Goal: Task Accomplishment & Management: Use online tool/utility

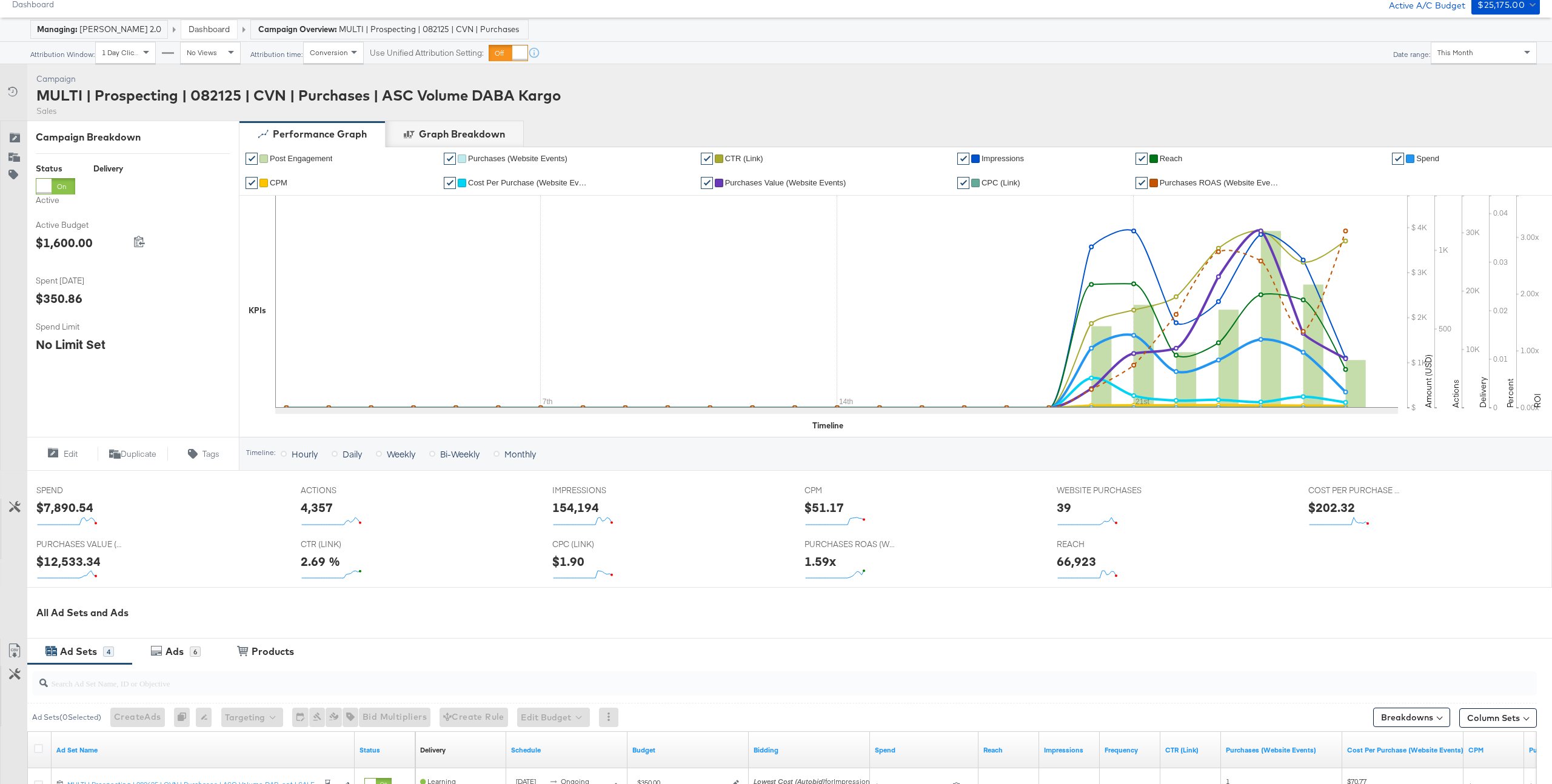
scroll to position [328, 0]
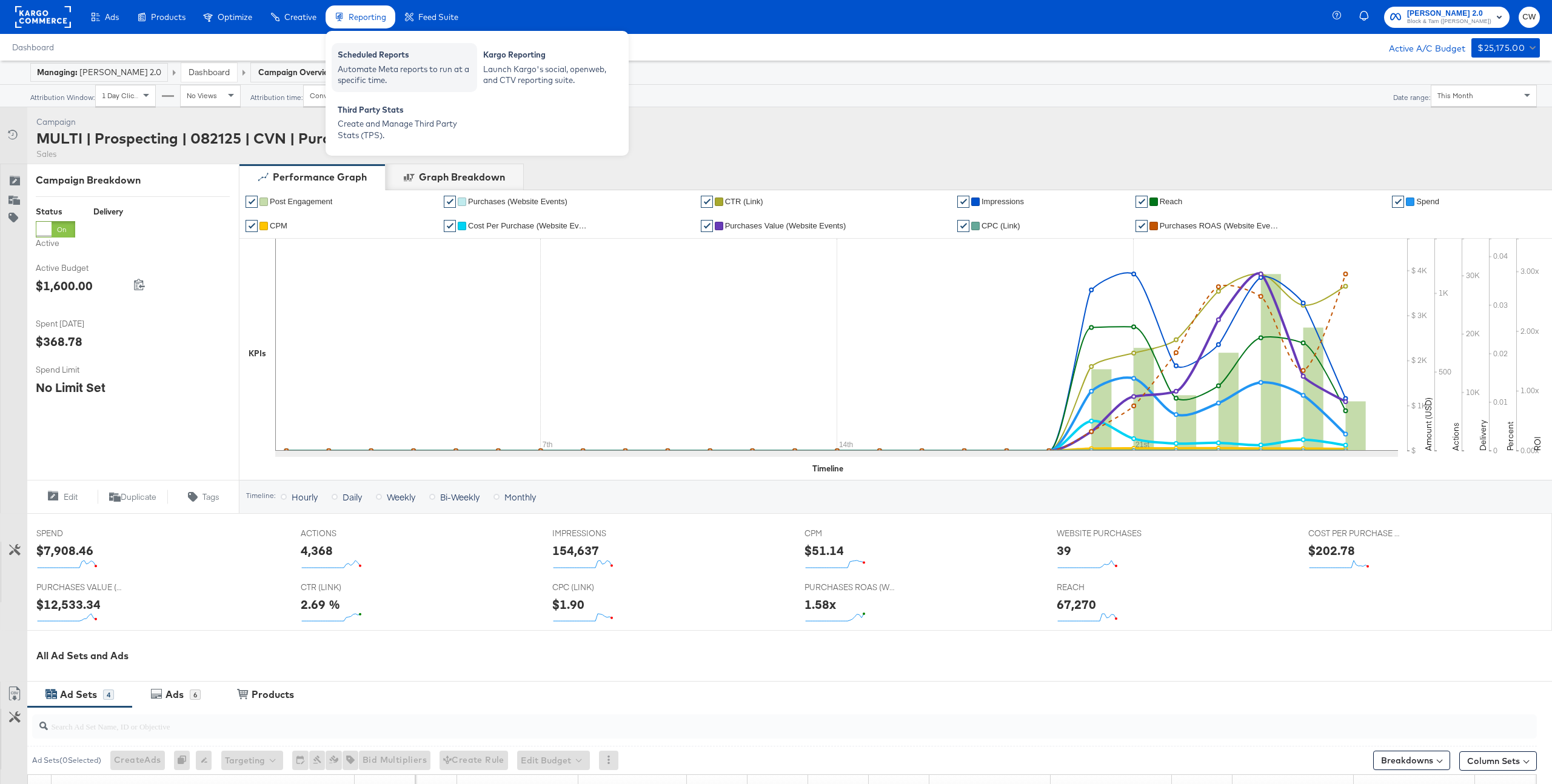
click at [422, 74] on div "Automate Meta reports to run at a specific time." at bounding box center [404, 74] width 133 height 22
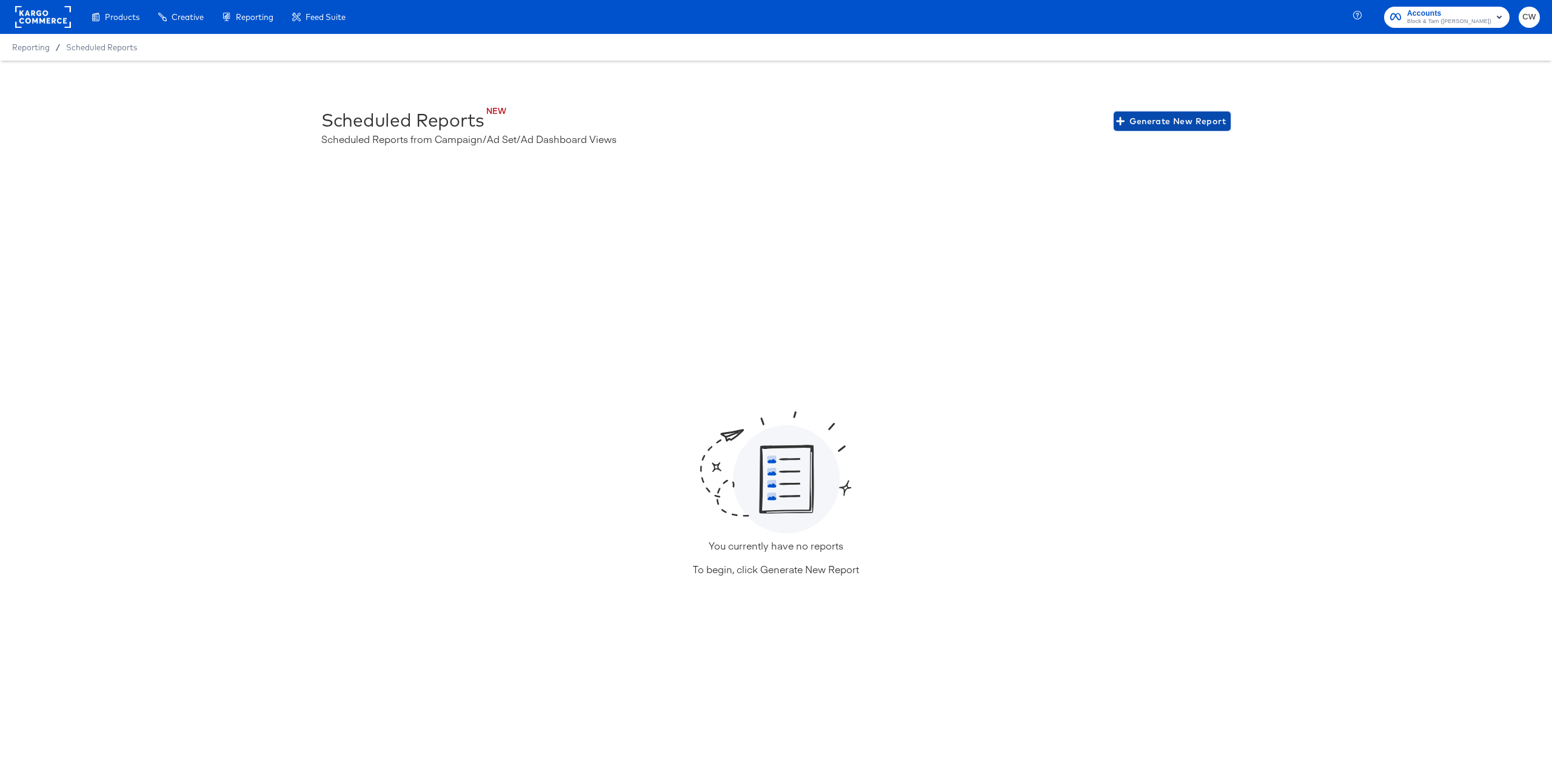
click at [1187, 126] on span "Generate New Report" at bounding box center [1172, 121] width 108 height 15
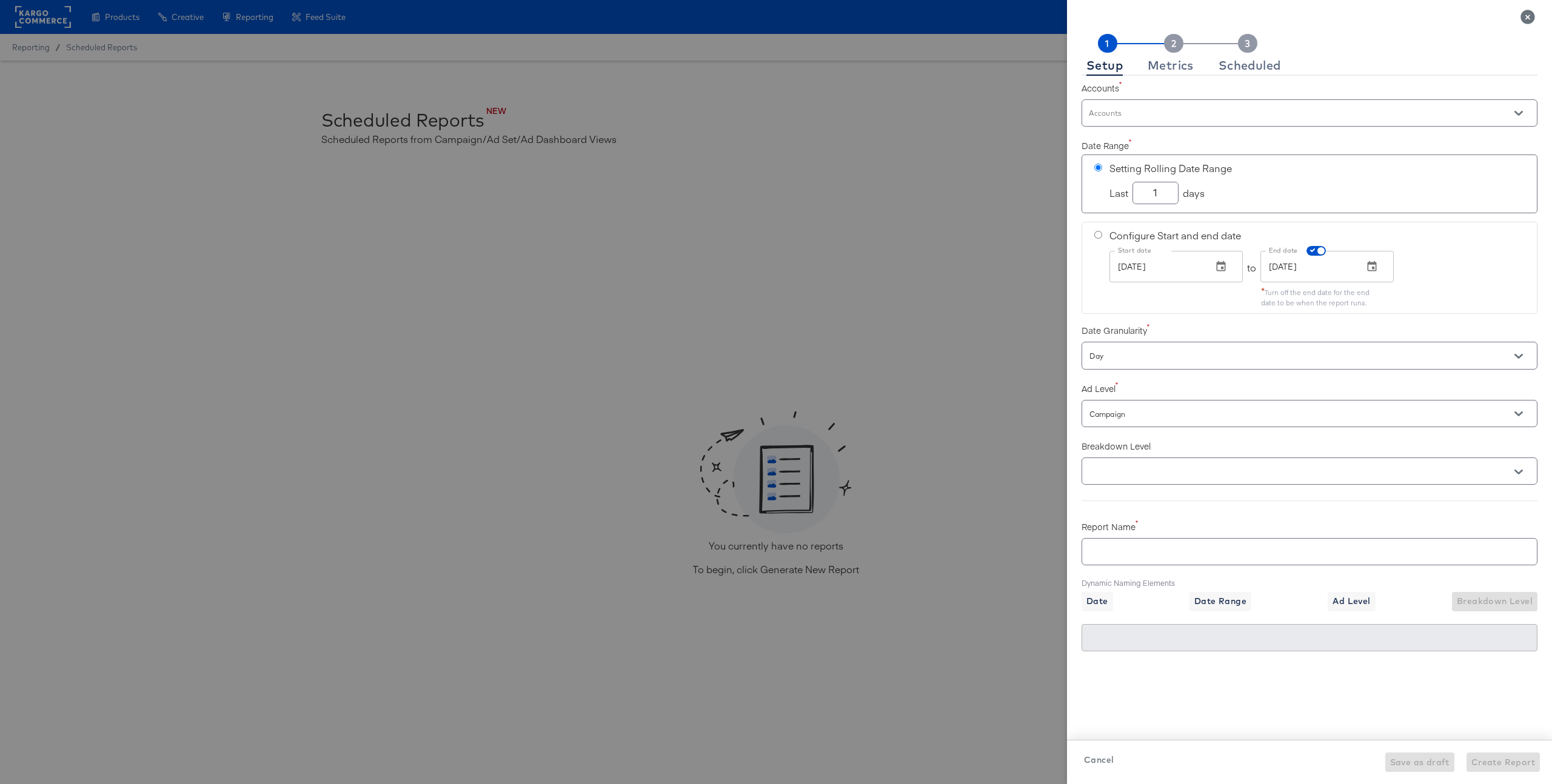
click at [1150, 120] on input "Accounts" at bounding box center [1292, 119] width 410 height 14
click at [1153, 166] on li "Veronica Beard 2.0" at bounding box center [1309, 174] width 454 height 26
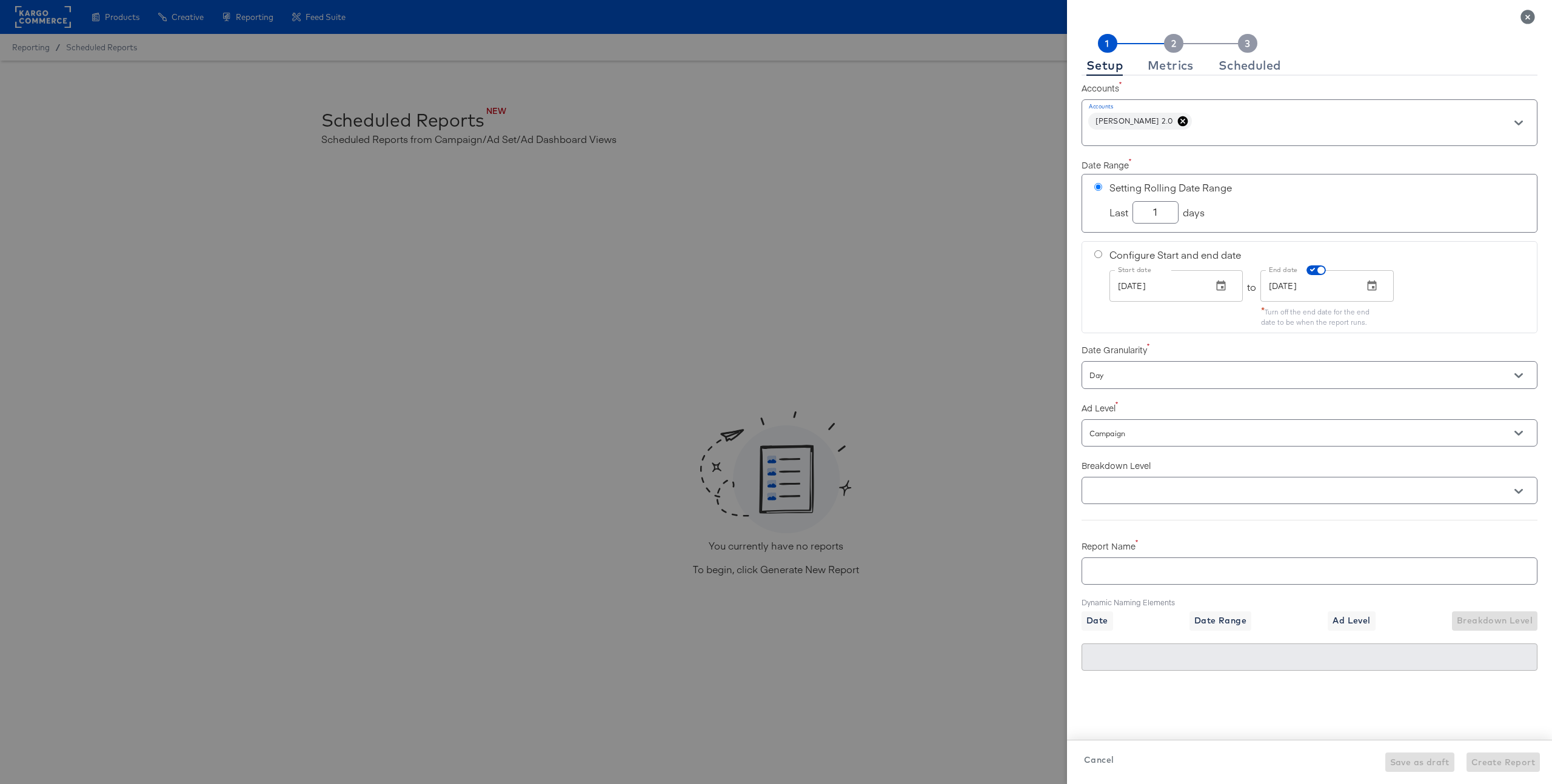
click at [1387, 66] on div "Setup Metrics Scheduled" at bounding box center [1309, 66] width 456 height 20
click at [1157, 216] on input "1" at bounding box center [1155, 208] width 45 height 21
click at [1319, 273] on input "checkbox" at bounding box center [1321, 273] width 29 height 10
checkbox input "false"
radio input "false"
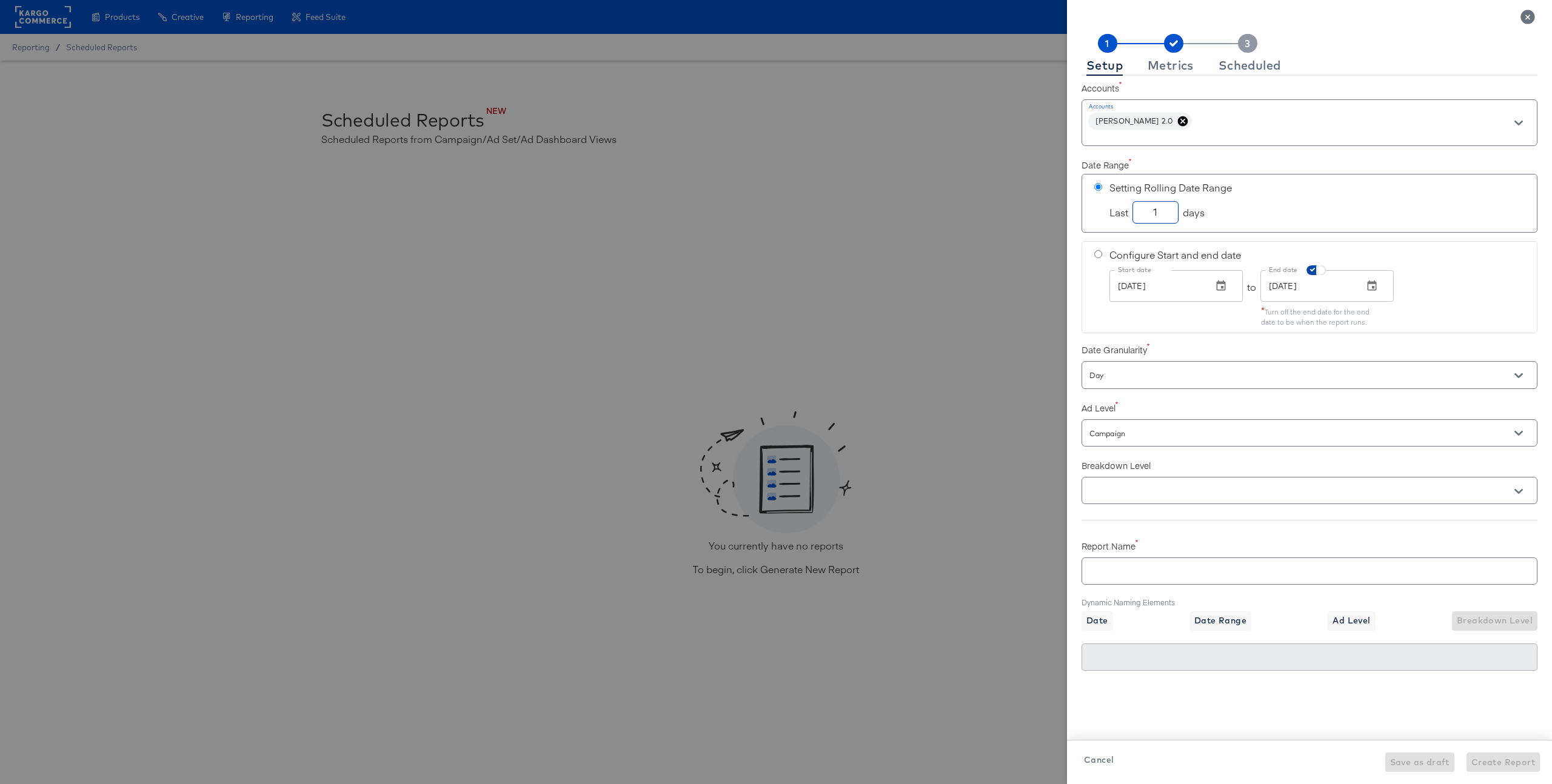
radio input "true"
click at [1177, 296] on input "Aug 26, 2025" at bounding box center [1156, 286] width 93 height 31
click at [1219, 288] on icon "button" at bounding box center [1221, 286] width 12 height 12
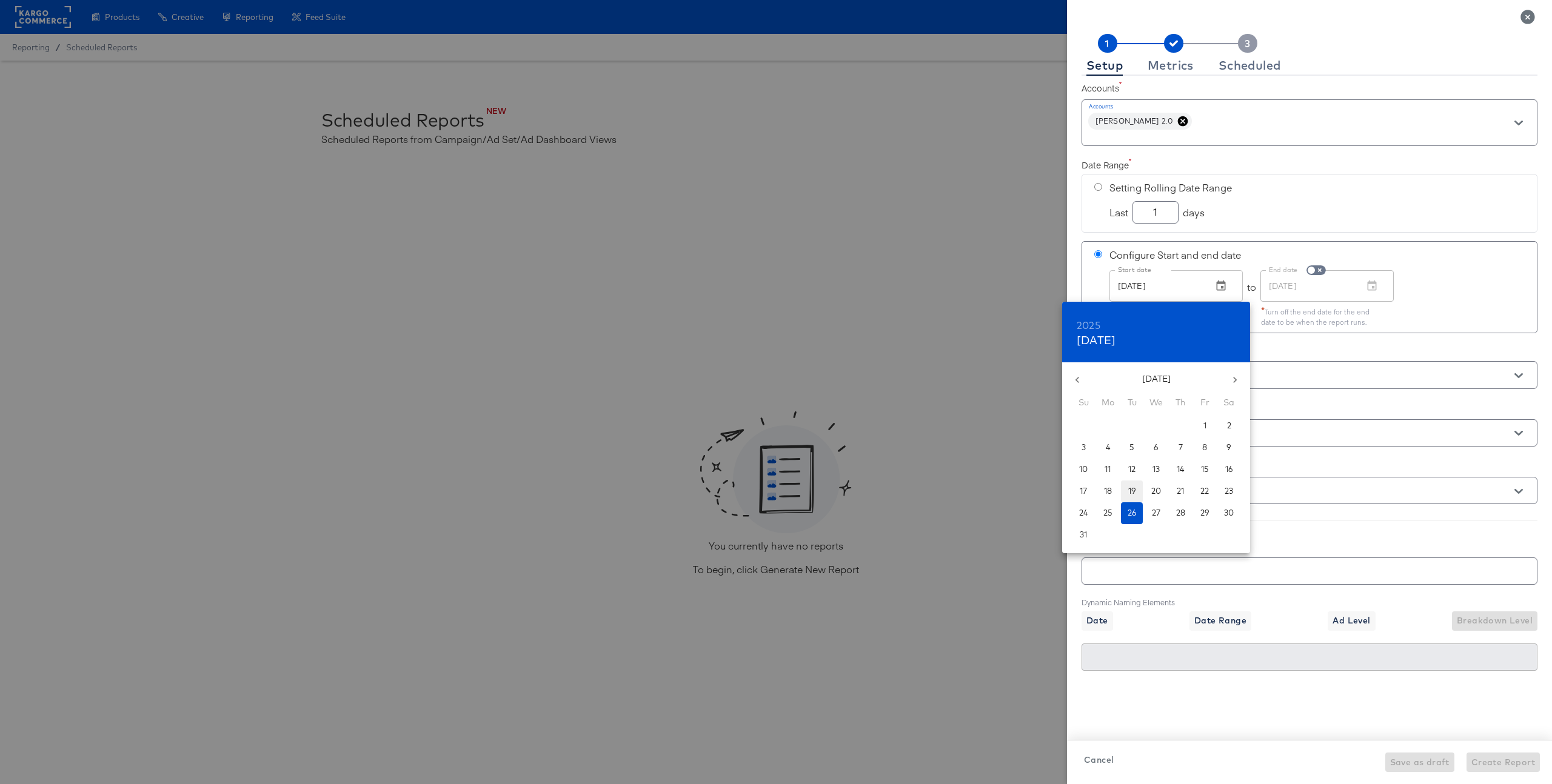
click at [1124, 495] on span "19" at bounding box center [1132, 491] width 22 height 11
type input "Aug 19, 2025"
click at [1466, 292] on div at bounding box center [776, 392] width 1552 height 784
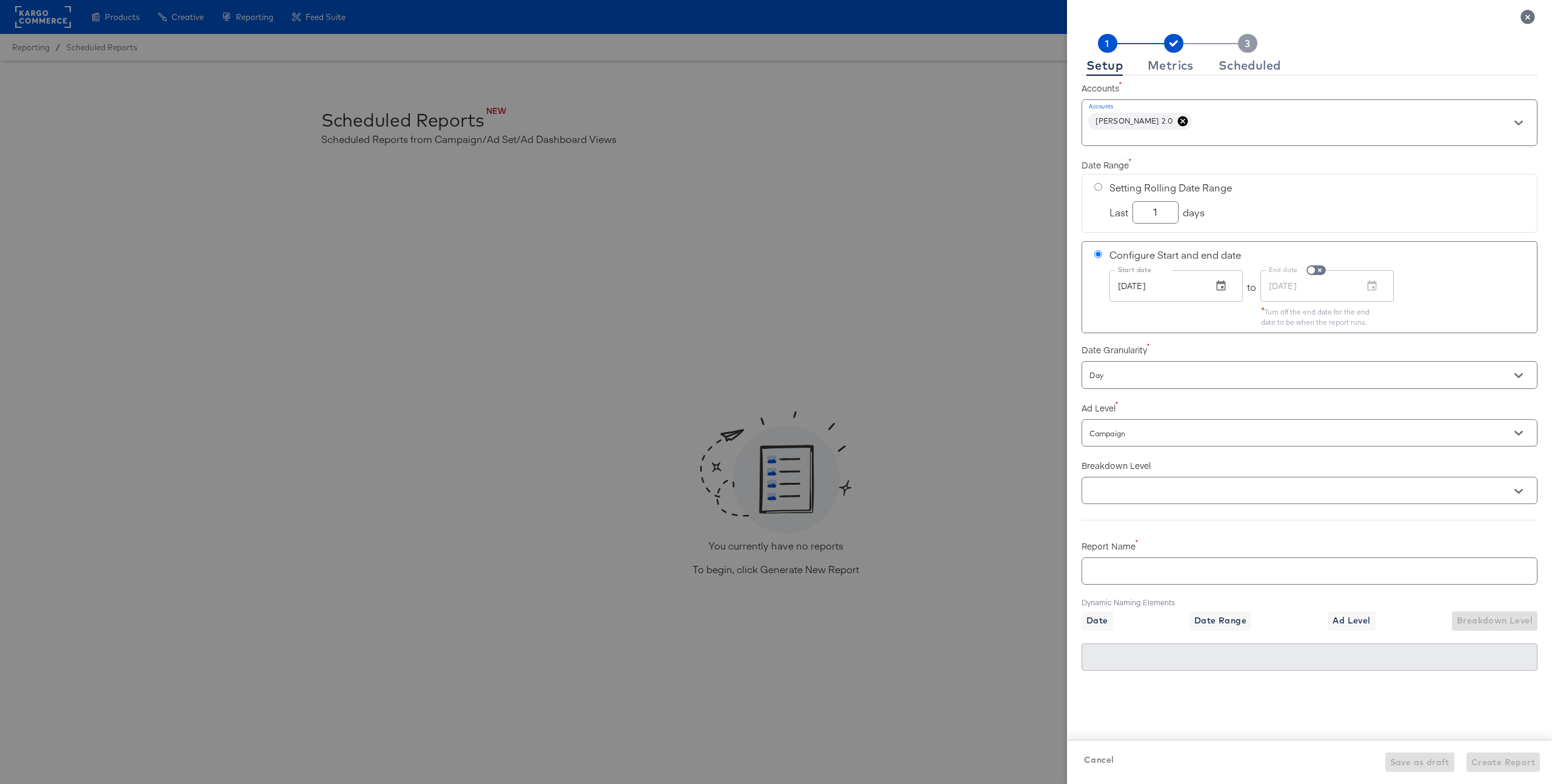
click at [1184, 382] on input "Day" at bounding box center [1292, 375] width 410 height 14
click at [1192, 438] on li "Total" at bounding box center [1309, 444] width 454 height 19
click at [1187, 380] on input "Total" at bounding box center [1292, 375] width 410 height 14
click at [1170, 424] on li "Month" at bounding box center [1309, 425] width 454 height 19
type input "Month"
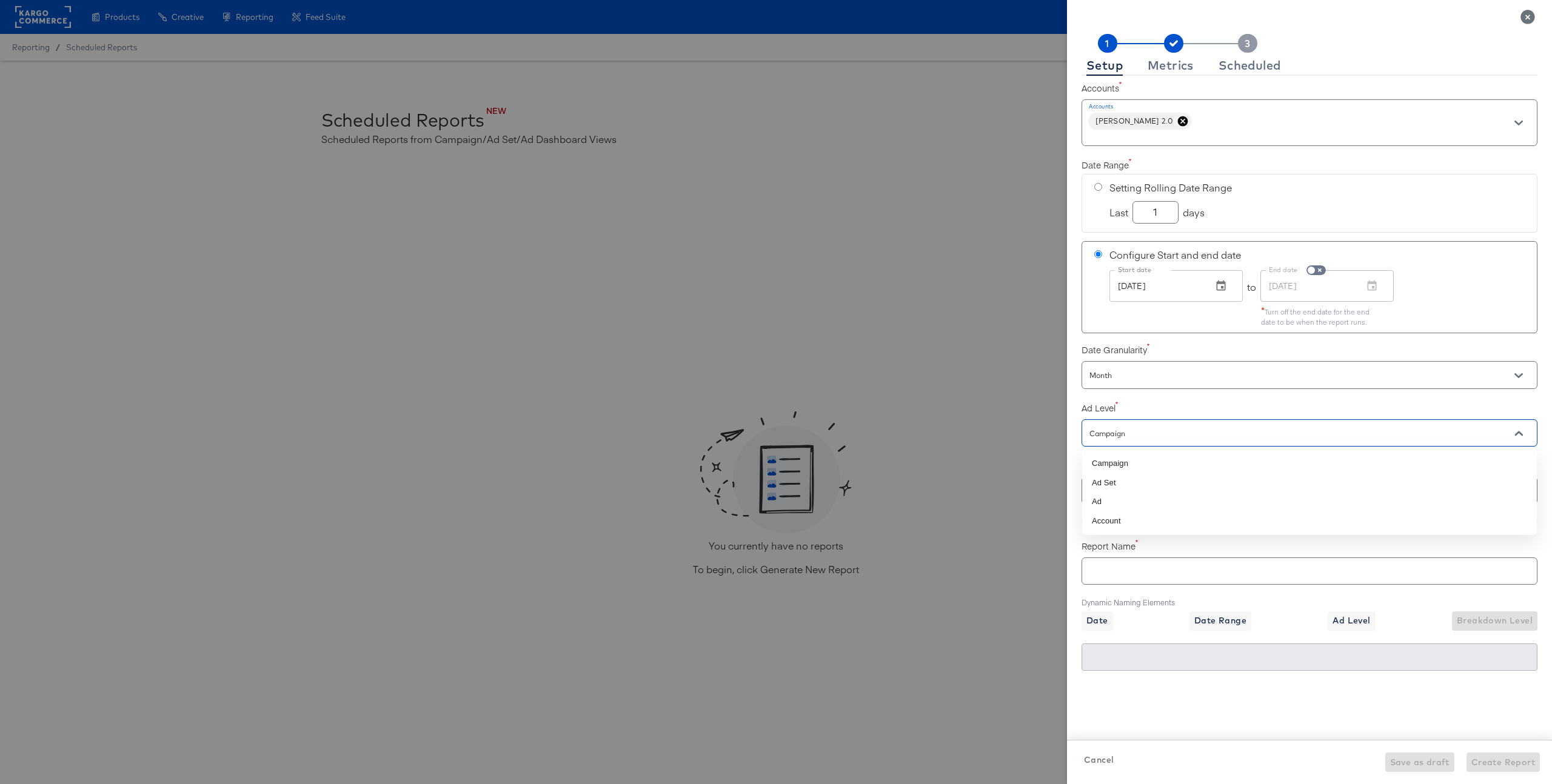
click at [1162, 432] on input "Campaign" at bounding box center [1292, 434] width 410 height 14
click at [1175, 464] on li "Campaign" at bounding box center [1309, 464] width 454 height 19
click at [1173, 490] on input "text" at bounding box center [1292, 491] width 410 height 14
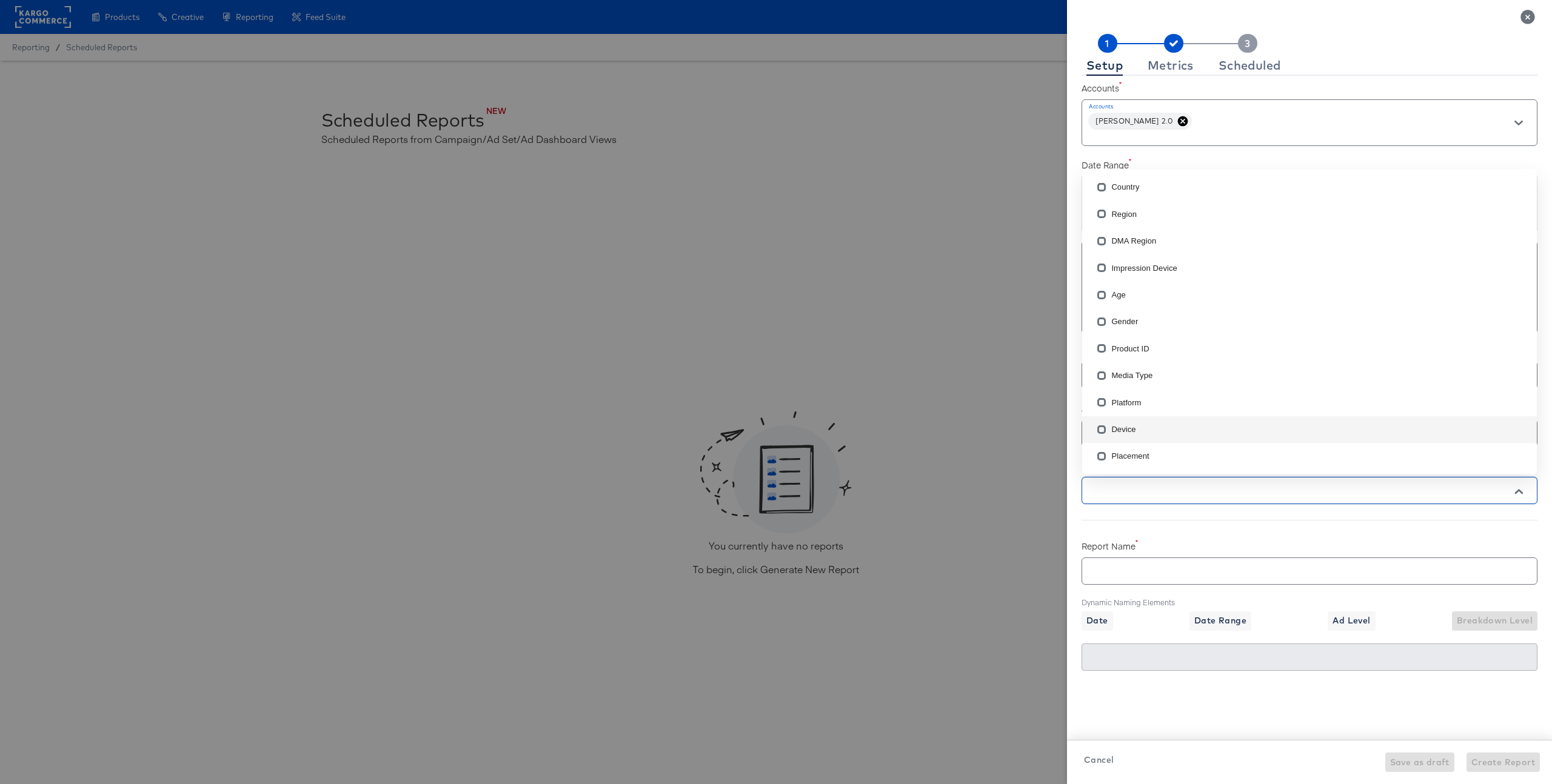
click at [1076, 417] on div "Setup Metrics Scheduled Accounts Accounts Veronica Beard 2.0 Date Range Setting…" at bounding box center [1309, 402] width 485 height 765
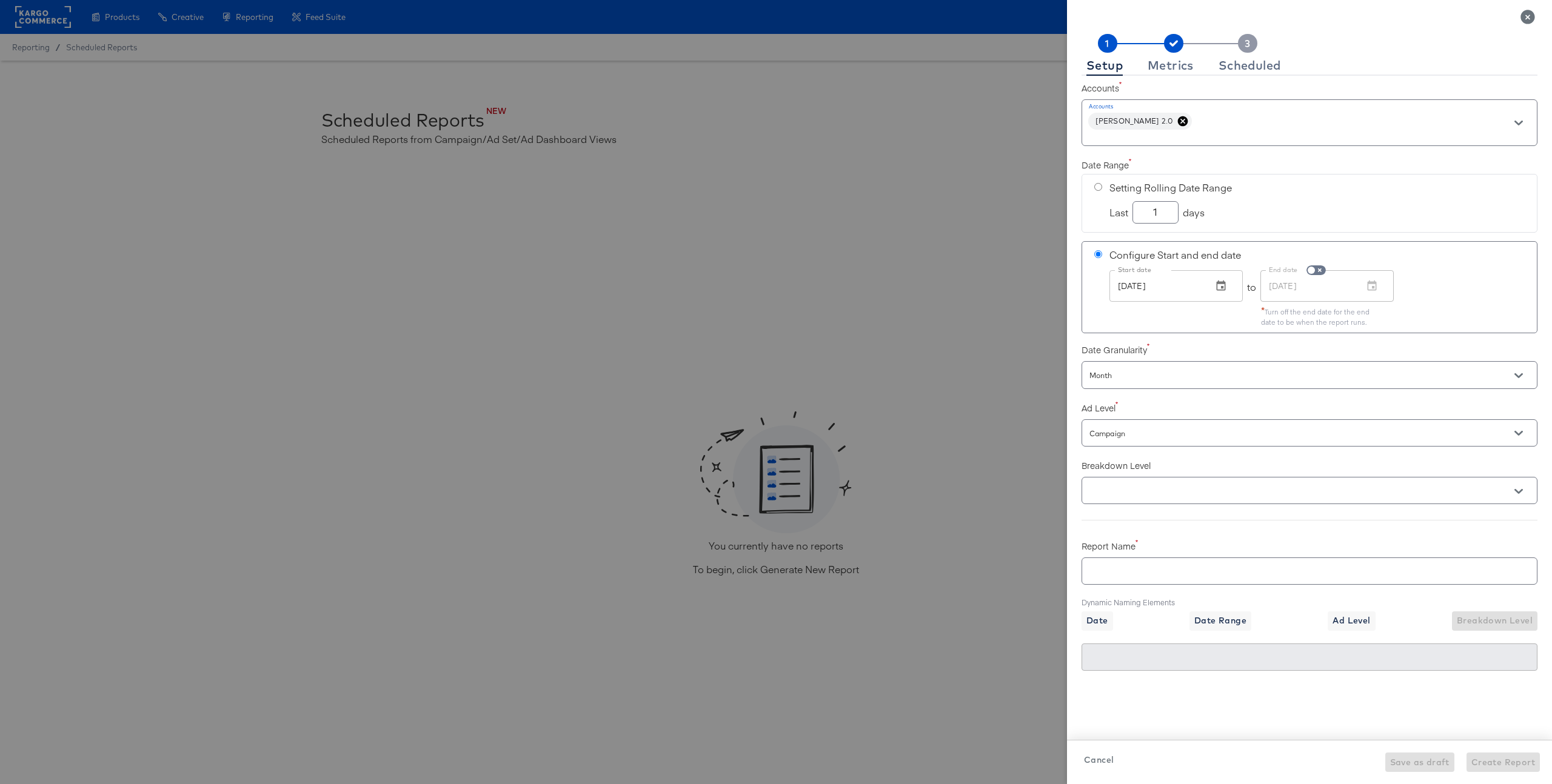
click at [1122, 429] on input "Campaign" at bounding box center [1292, 434] width 410 height 14
click at [1126, 484] on li "Ad Set" at bounding box center [1309, 483] width 454 height 19
type input "Ad Set"
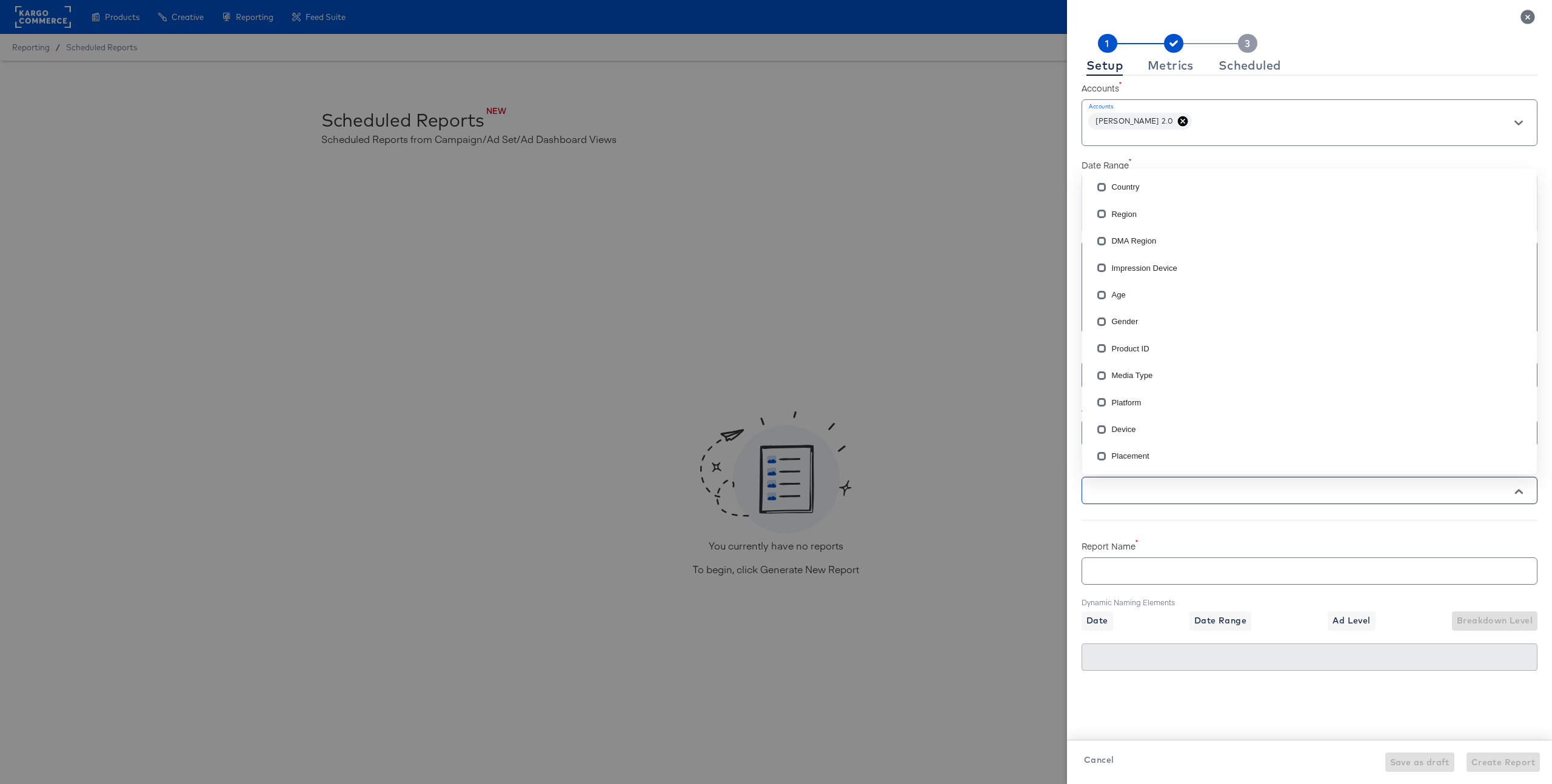
click at [1142, 486] on input "text" at bounding box center [1292, 491] width 410 height 14
click at [1157, 354] on li "Product ID" at bounding box center [1309, 348] width 454 height 26
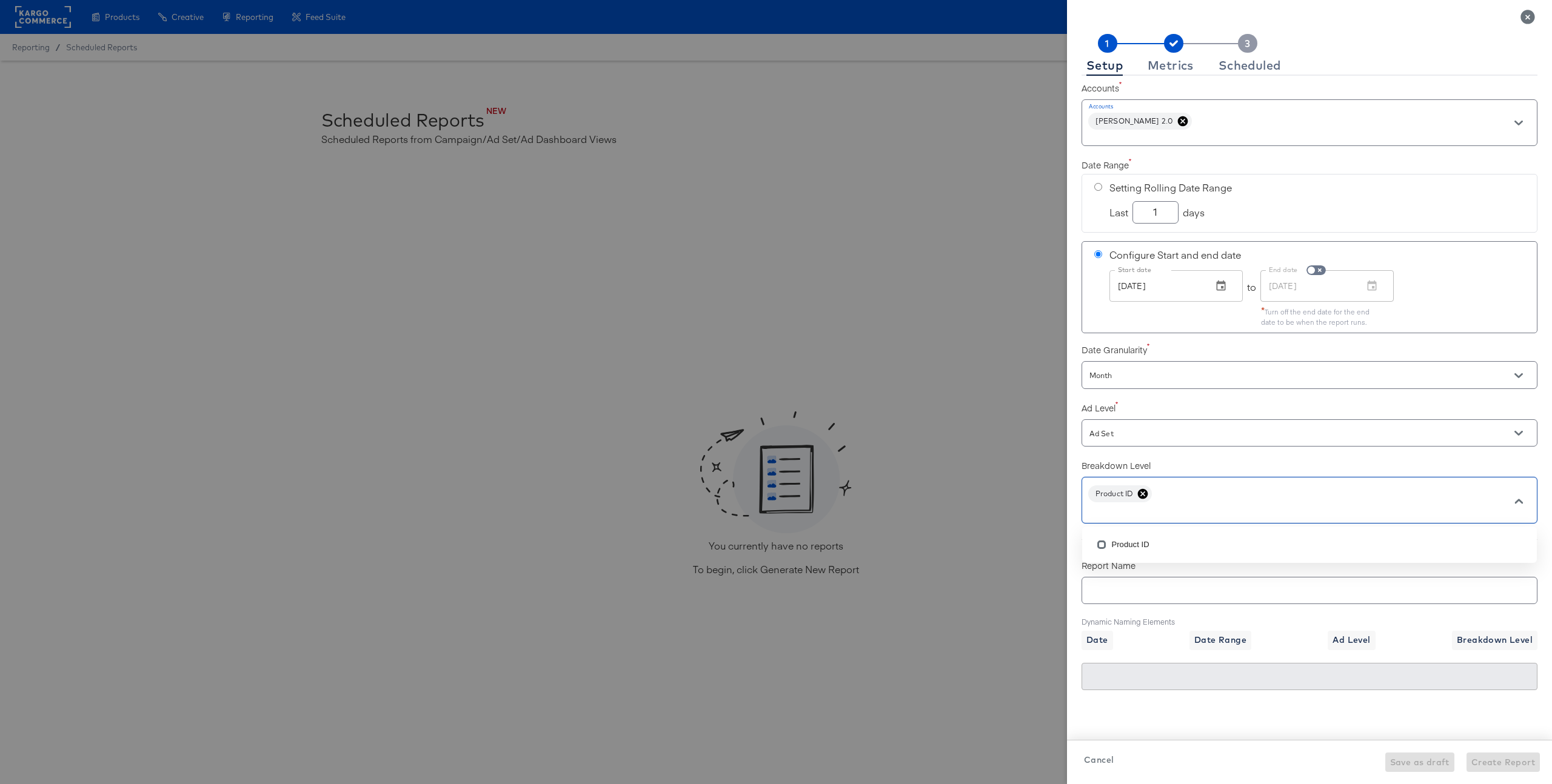
scroll to position [26, 0]
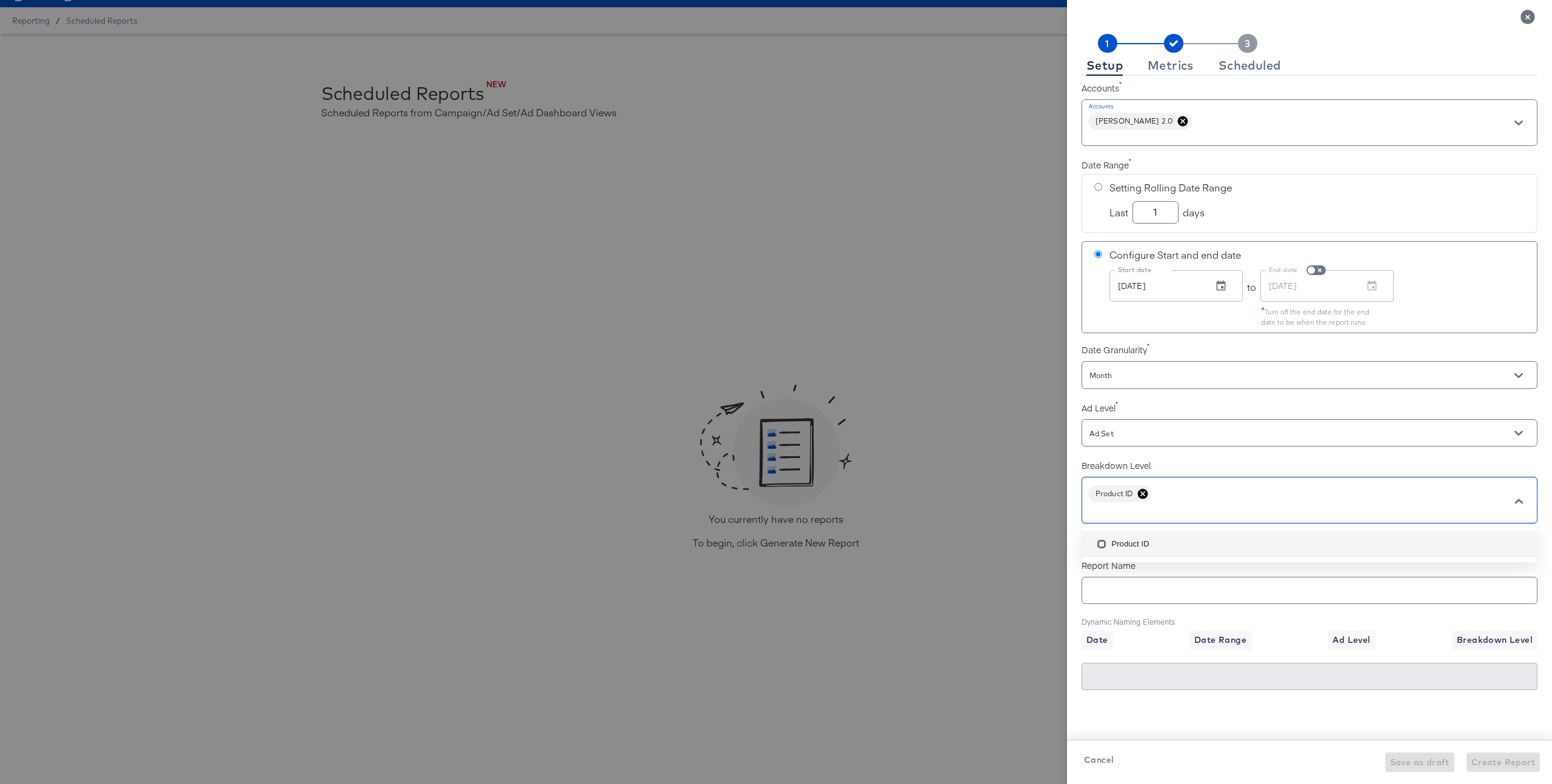
click at [1296, 450] on div "Accounts Accounts Veronica Beard 2.0 Date Range Setting Rolling Date Range Last…" at bounding box center [1309, 392] width 456 height 633
click at [1173, 588] on input "text" at bounding box center [1309, 585] width 454 height 26
type input "C"
type input "Cr"
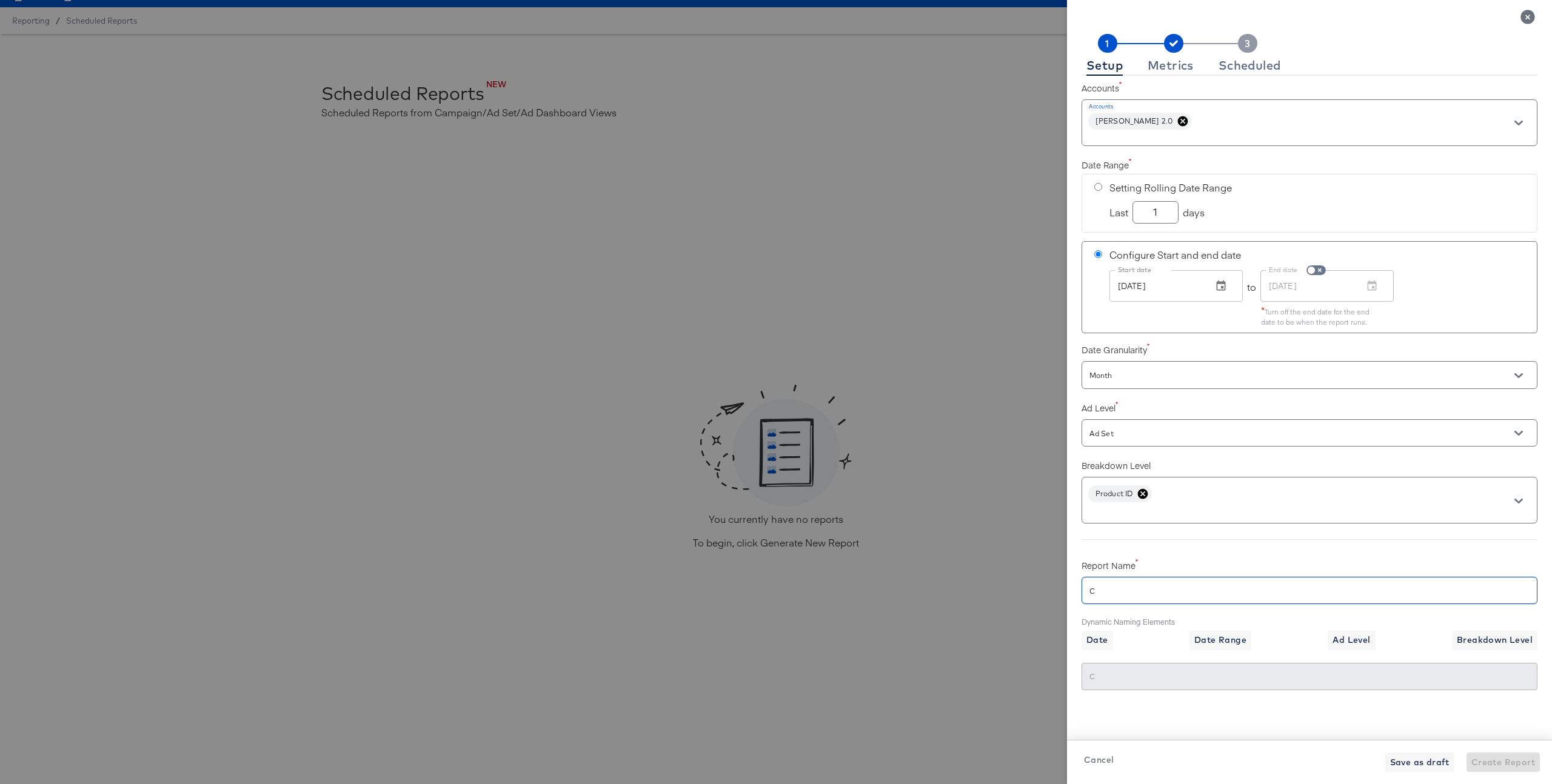
type input "Cr"
type input "Cra"
type input "Crai"
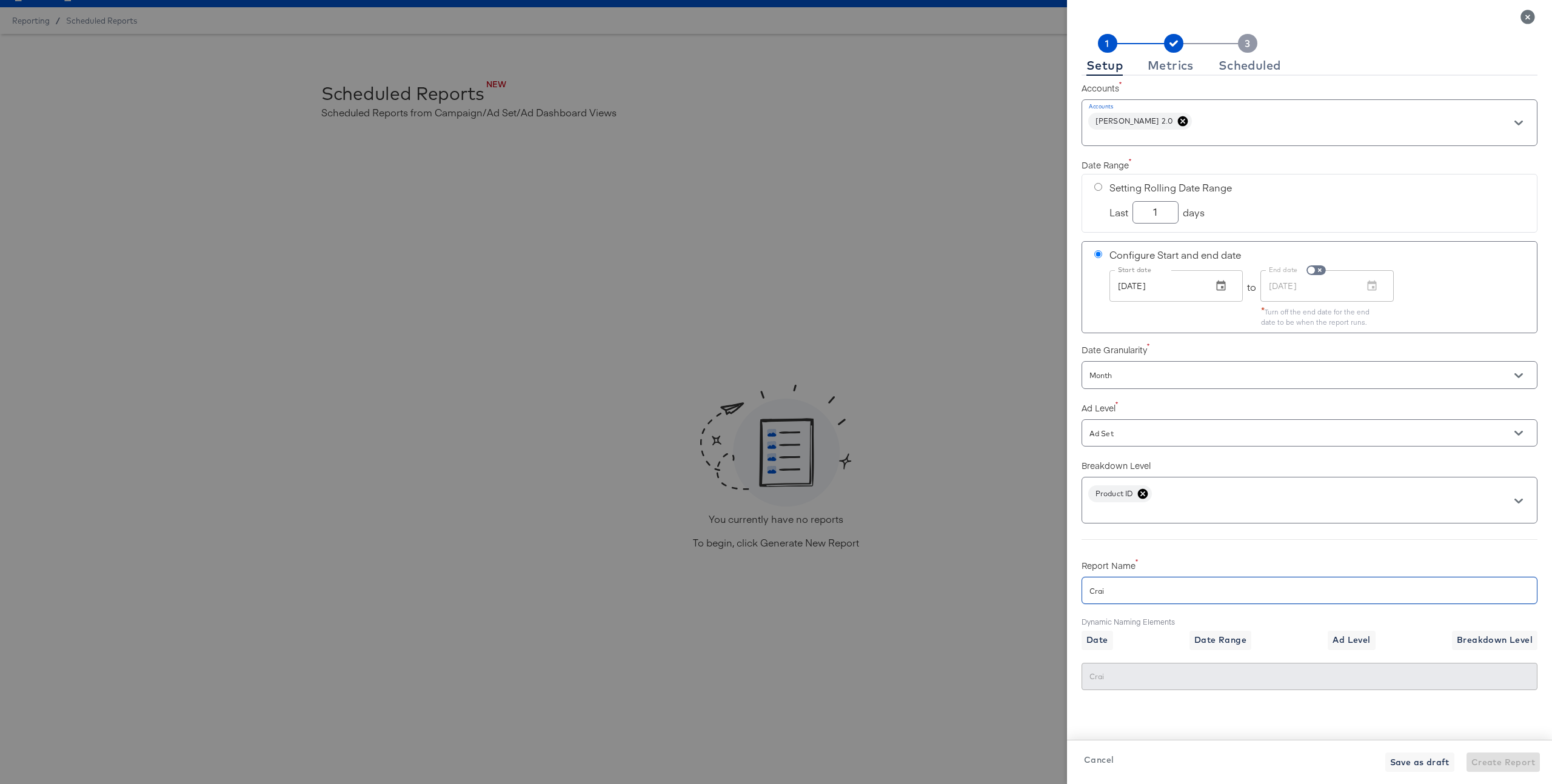
type input "Craig"
type input "Craig te"
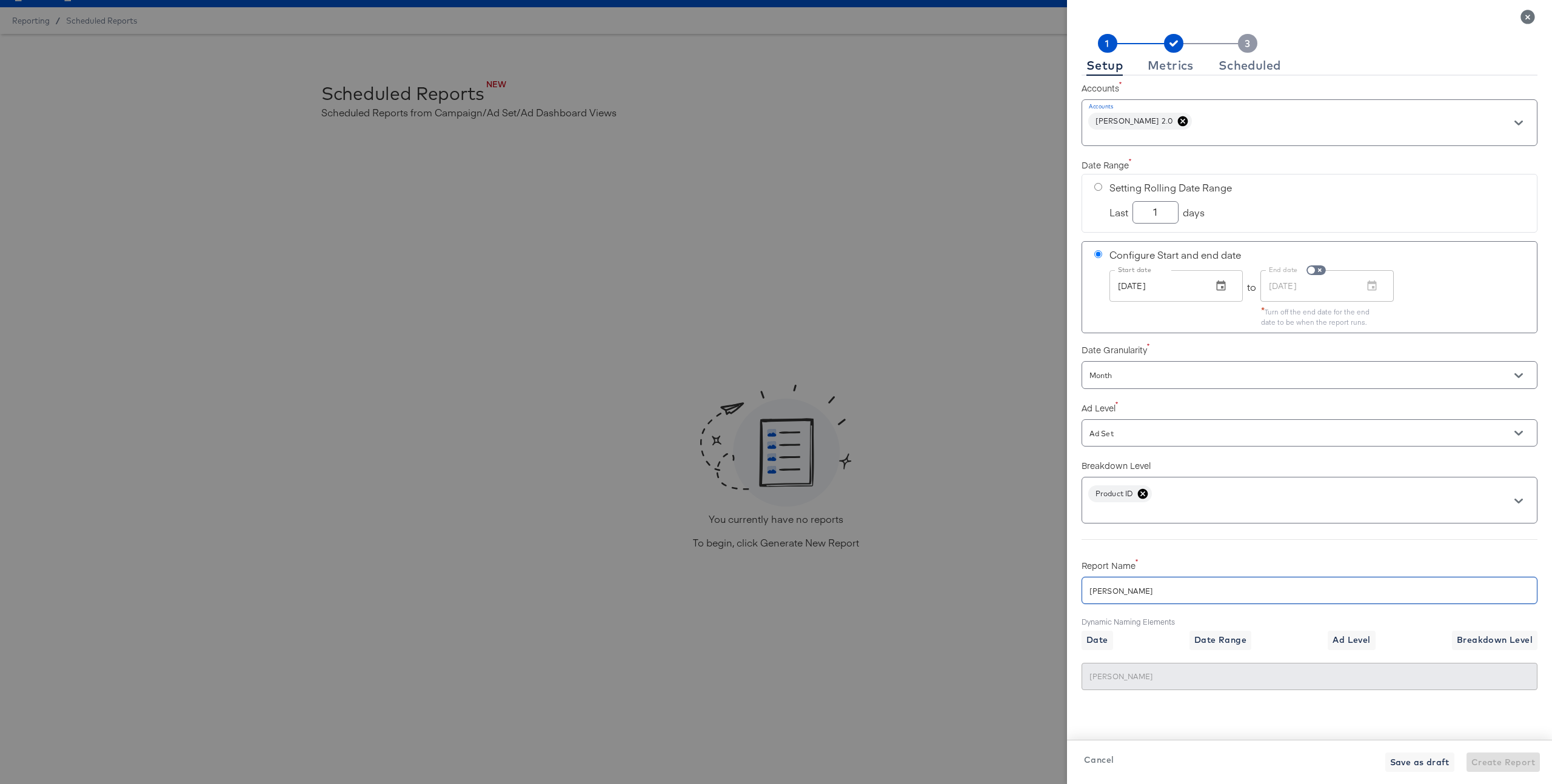
type input "Craig te"
type input "Craig tes"
type input "Craig test"
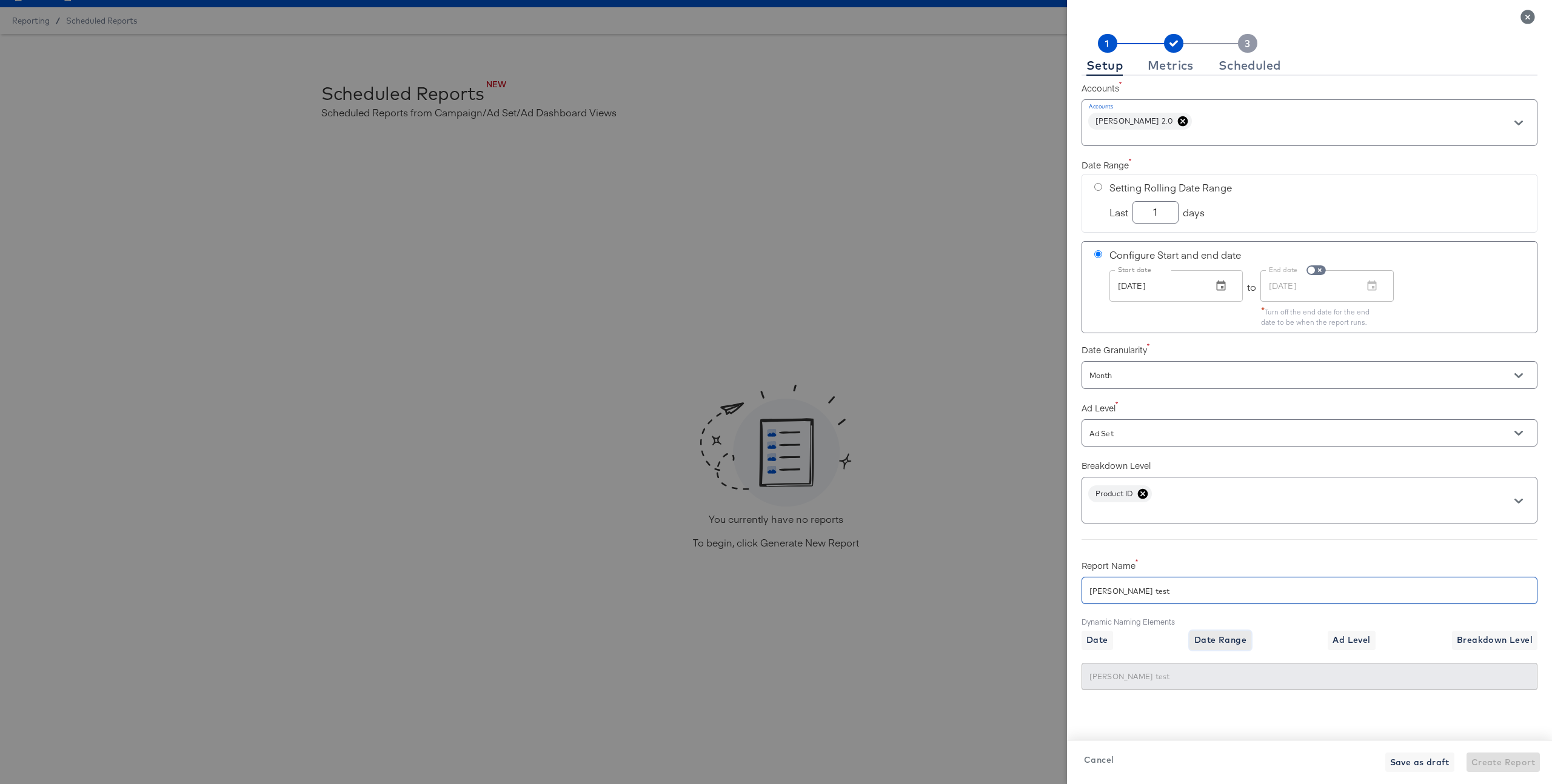
click at [1232, 645] on span "Date Range" at bounding box center [1220, 640] width 52 height 15
type input "Craig test{{date_range}}"
type input "Craig test08/25/2025-08/26/2025"
click at [1366, 639] on span "Ad Level" at bounding box center [1351, 640] width 38 height 15
type input "Craig test{{date_range}}{{level}}"
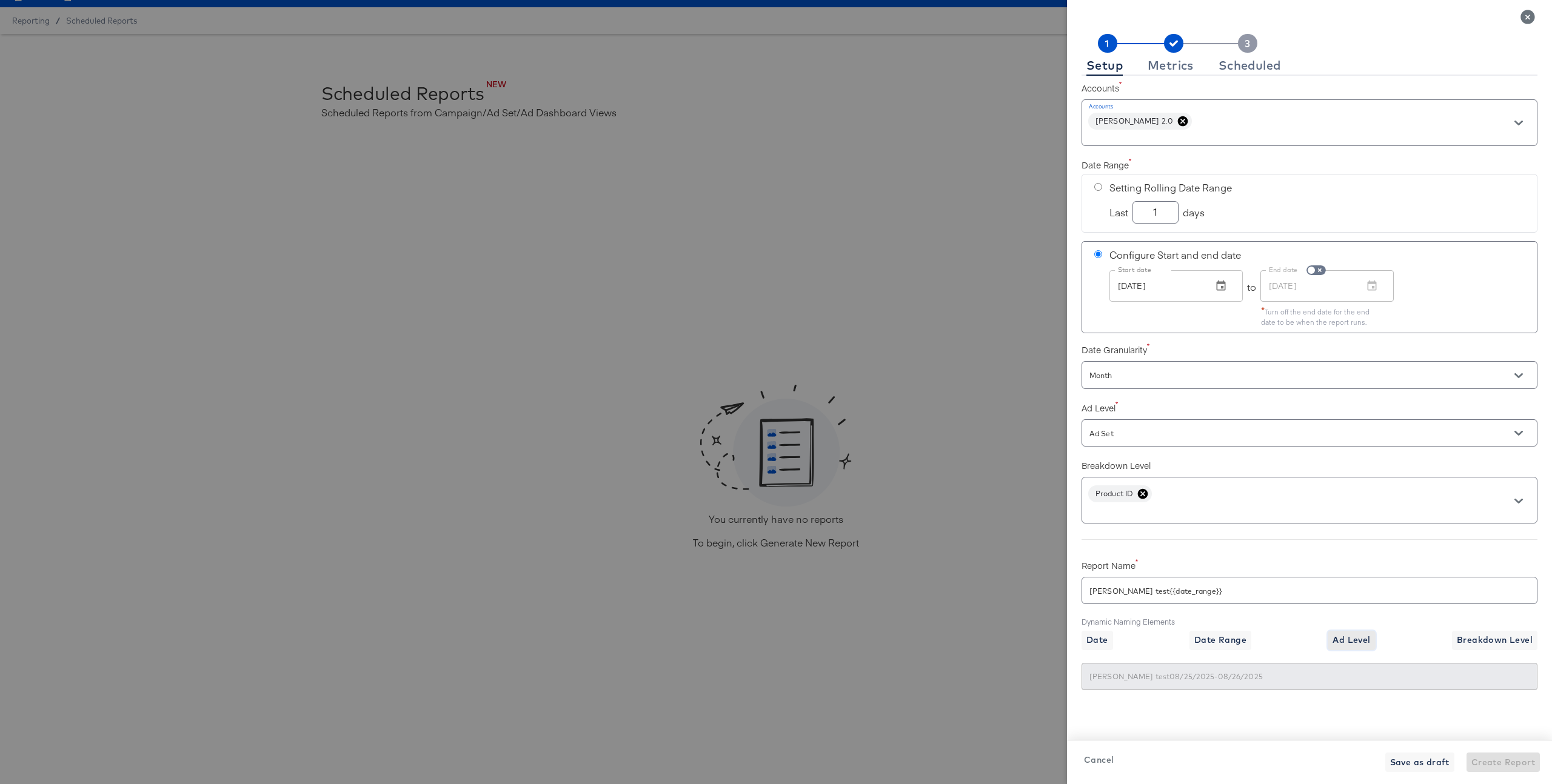
type input "Craig test08/25/2025-08/26/2025Ad Set"
click at [1501, 626] on label "Dynamic Naming Elements" at bounding box center [1309, 622] width 456 height 10
click at [1493, 641] on span "Breakdown Level" at bounding box center [1494, 640] width 75 height 15
type input "Craig test{{date_range}}{{level}}{{breakdown}}"
type input "Craig test08/25/2025-08/26/2025Ad SetProduct ID"
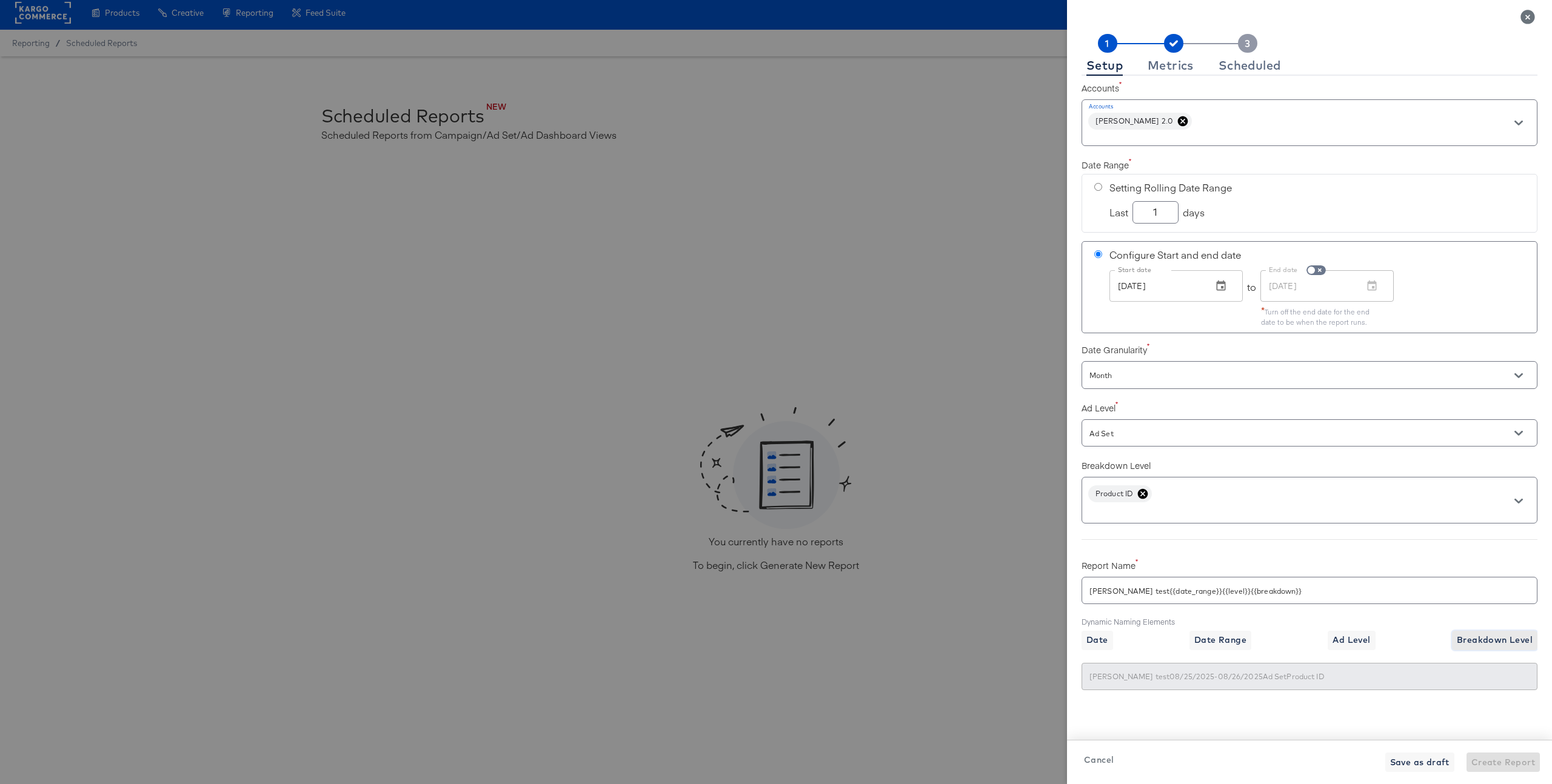
scroll to position [2, 0]
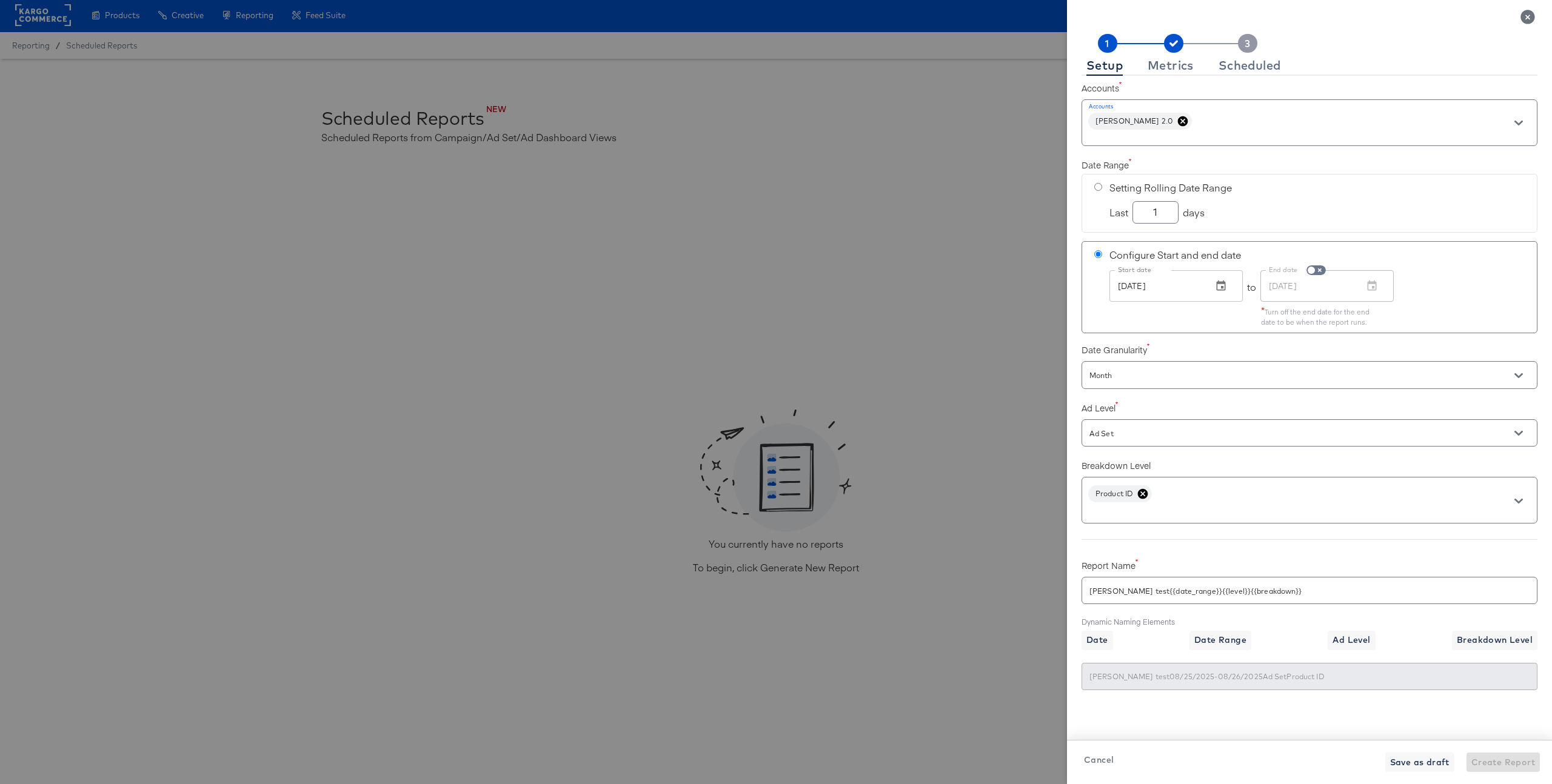
click at [1101, 189] on input "radio" at bounding box center [1098, 187] width 8 height 8
radio input "true"
click at [1100, 256] on input "radio" at bounding box center [1098, 254] width 8 height 8
radio input "true"
radio input "false"
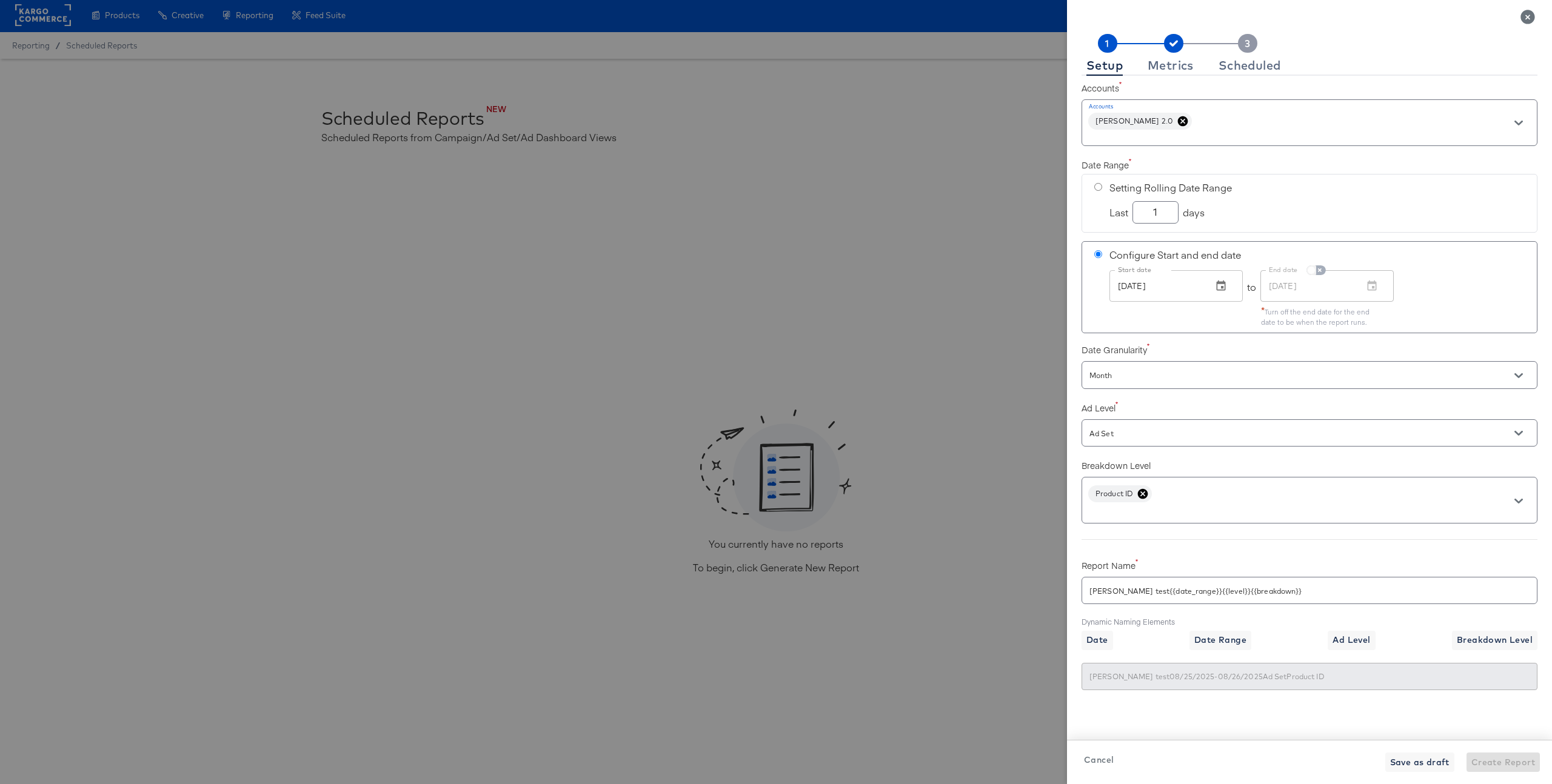
click at [1321, 268] on input "checkbox" at bounding box center [1311, 273] width 29 height 10
click at [1315, 288] on input "Aug 26, 2025" at bounding box center [1307, 286] width 93 height 31
click at [1318, 273] on input "checkbox" at bounding box center [1321, 273] width 29 height 10
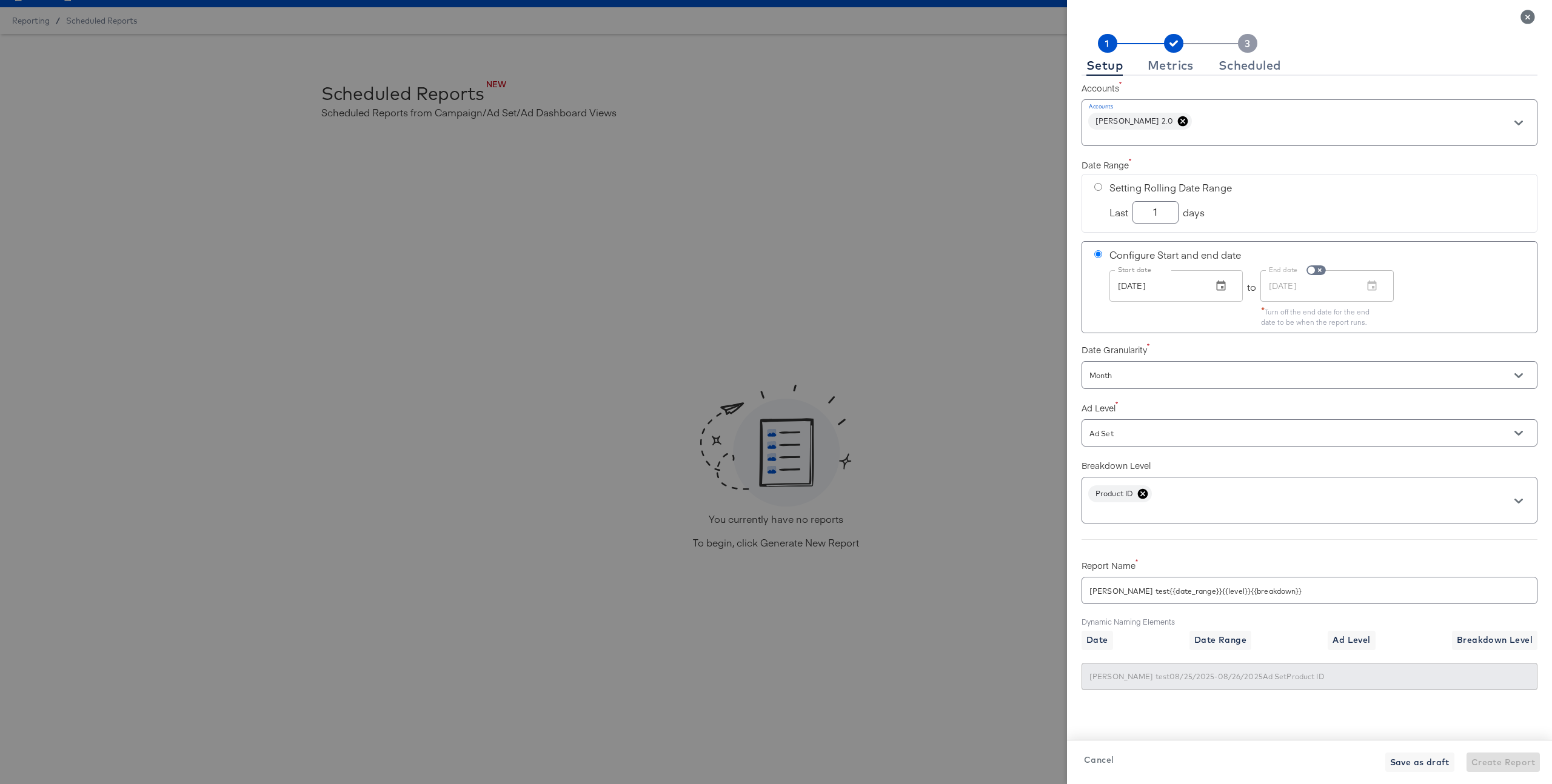
click at [1502, 763] on div "Save as draft Create Report" at bounding box center [1462, 762] width 155 height 19
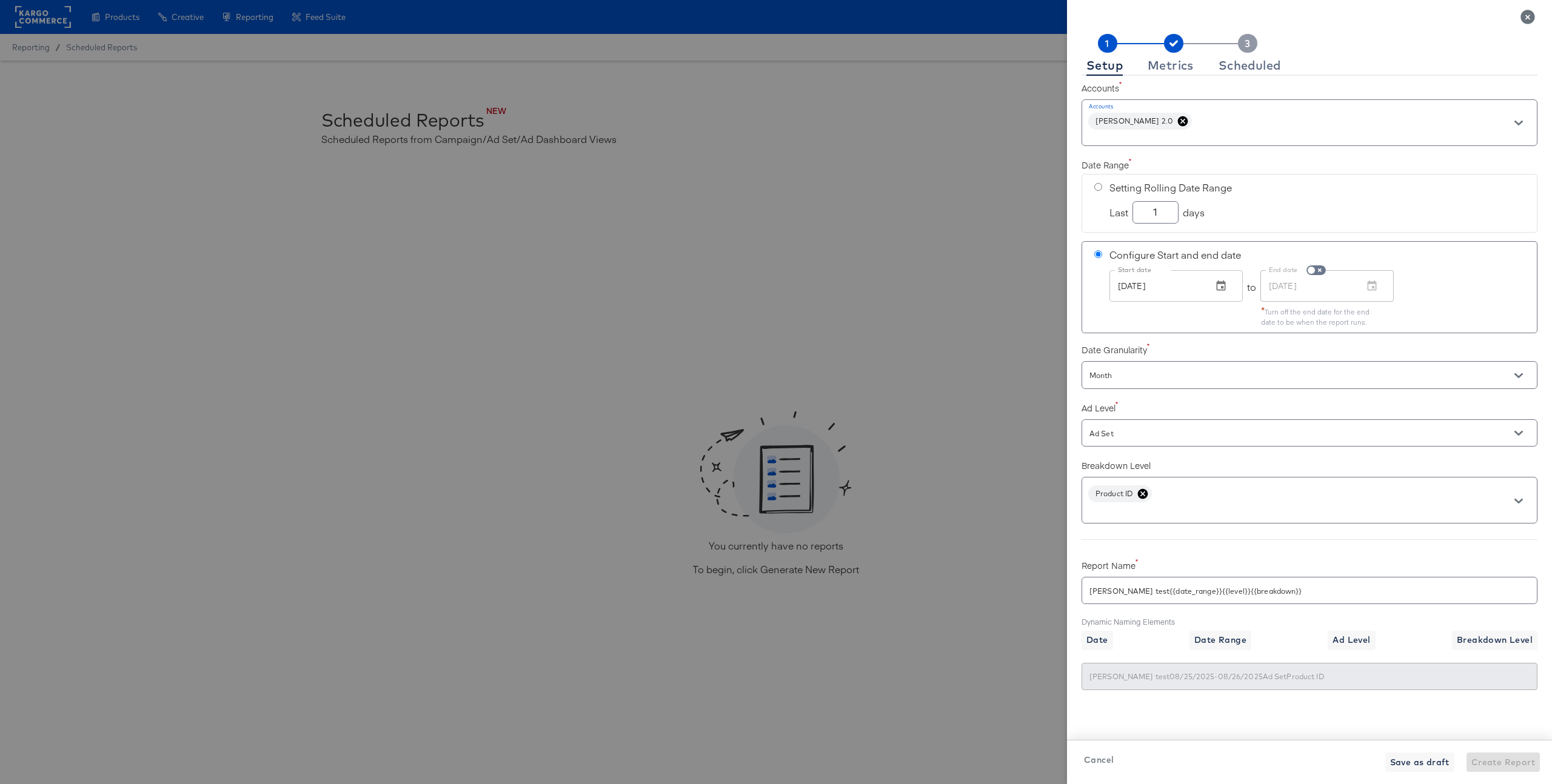
click at [1251, 43] on rect at bounding box center [1247, 43] width 19 height 19
click at [1318, 271] on input "checkbox" at bounding box center [1311, 273] width 29 height 10
click at [1314, 291] on input "Aug 26, 2025" at bounding box center [1307, 286] width 93 height 31
click at [1368, 288] on icon "button" at bounding box center [1372, 286] width 12 height 12
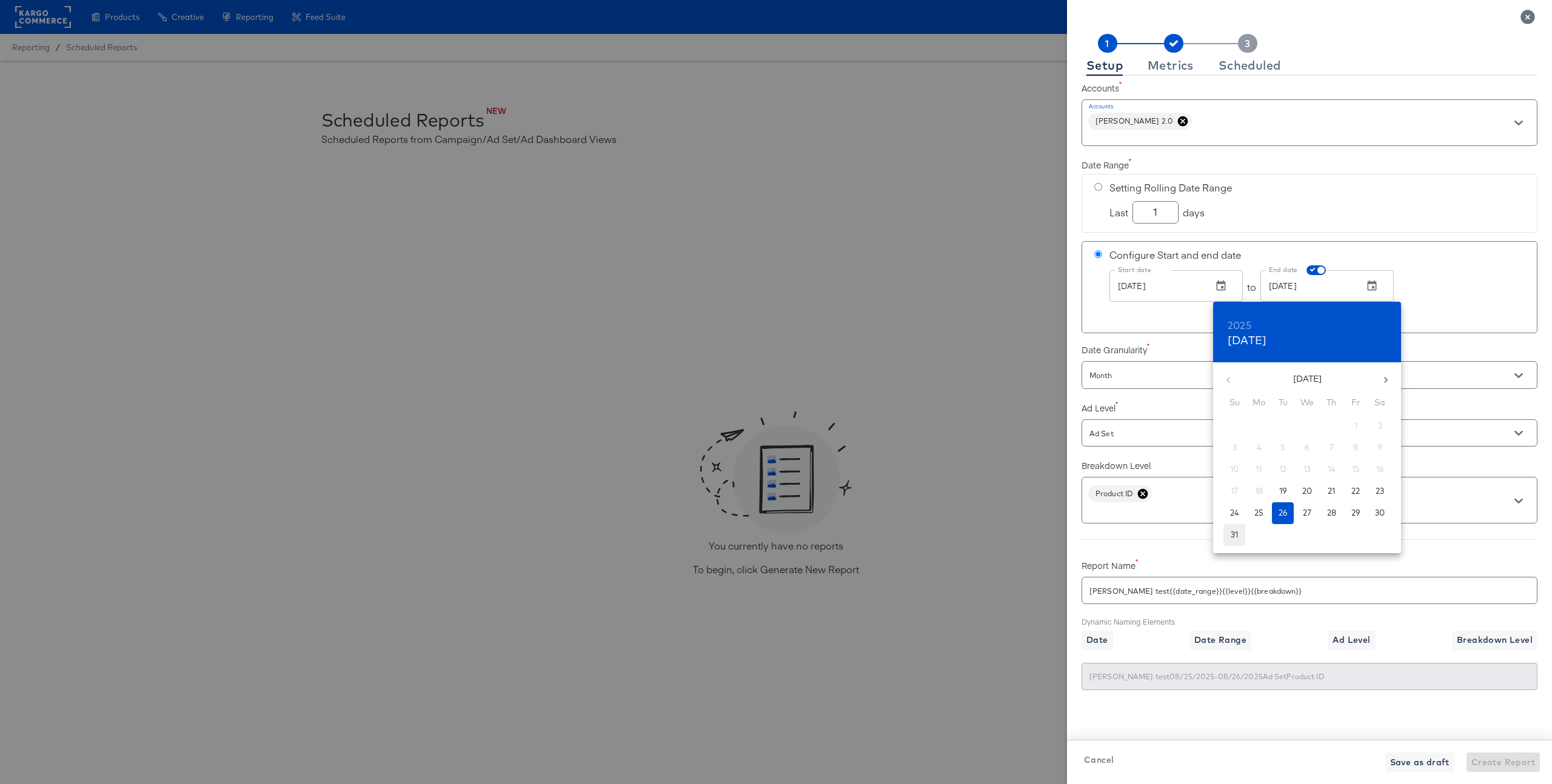
click at [1233, 535] on p "31" at bounding box center [1234, 535] width 7 height 11
checkbox input "true"
type input "Aug 31, 2025"
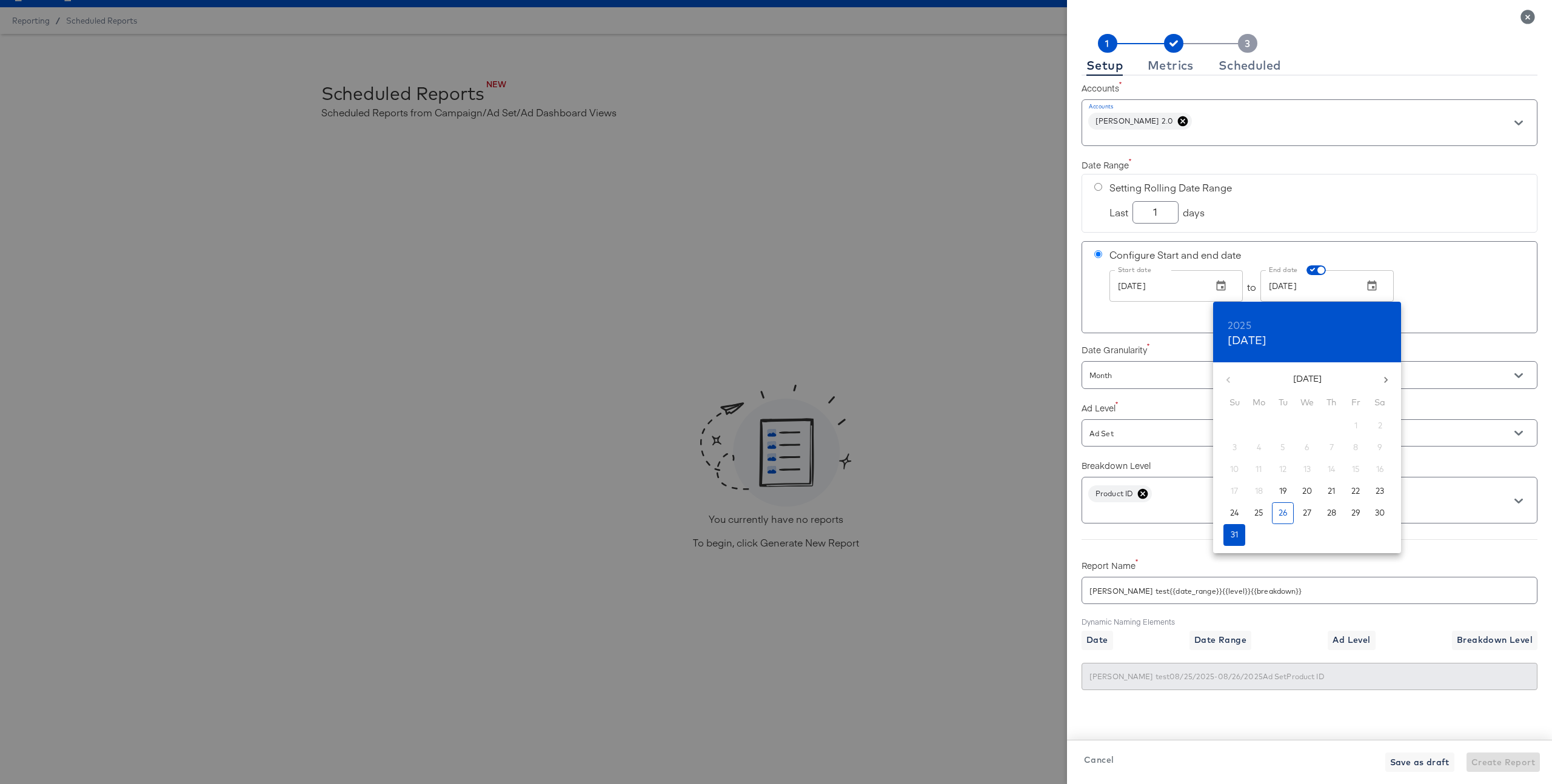
click at [1456, 322] on div at bounding box center [776, 392] width 1552 height 784
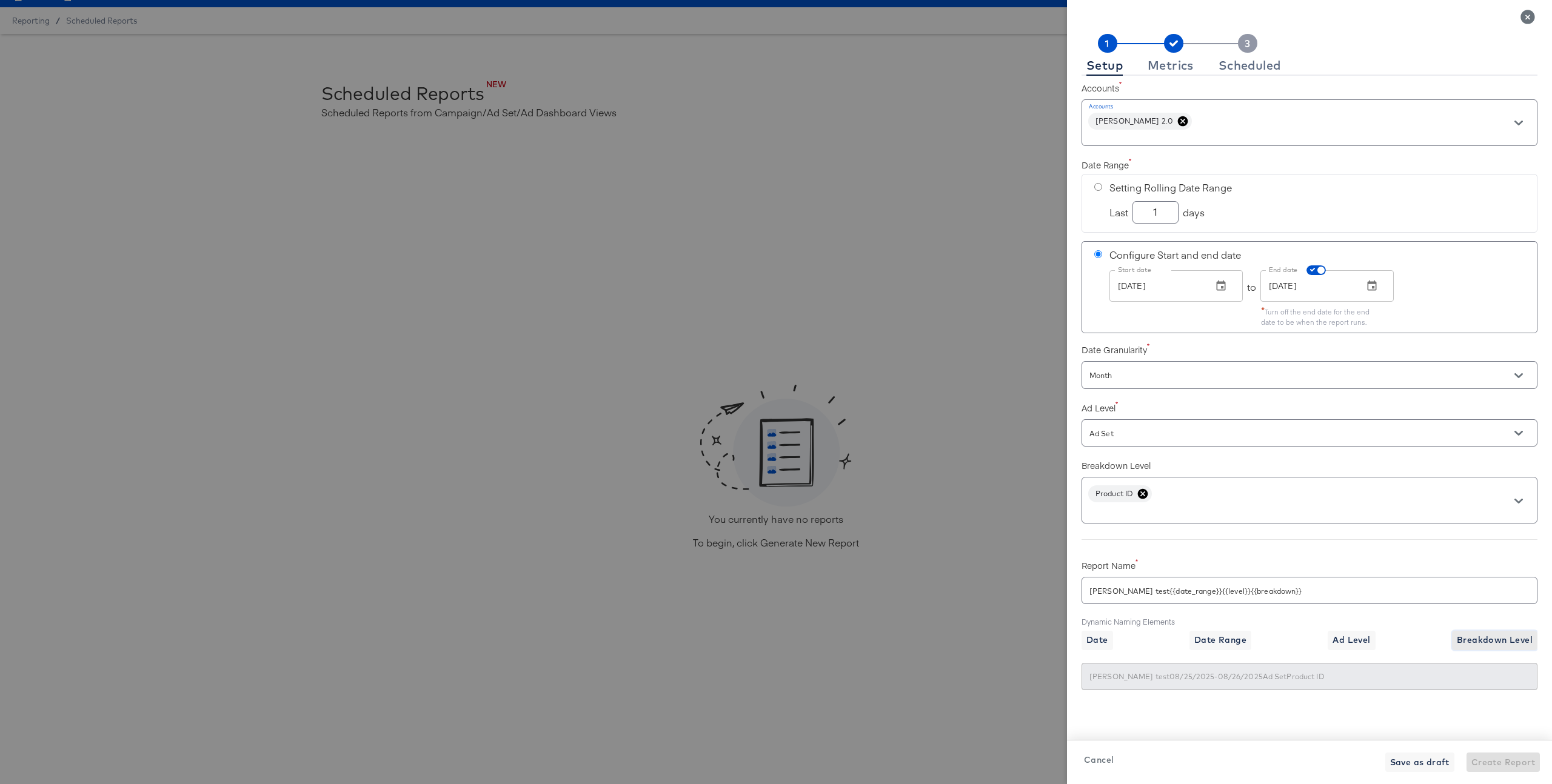
click at [1515, 644] on span "Breakdown Level" at bounding box center [1494, 640] width 75 height 15
checkbox input "true"
type input "Craig test{{date_range}}{{level}}{{breakdown}}{{breakdown}}"
type input "Craig test08/25/2025-08/26/2025Ad SetProduct IDProduct ID"
click at [1358, 640] on span "Ad Level" at bounding box center [1351, 640] width 38 height 15
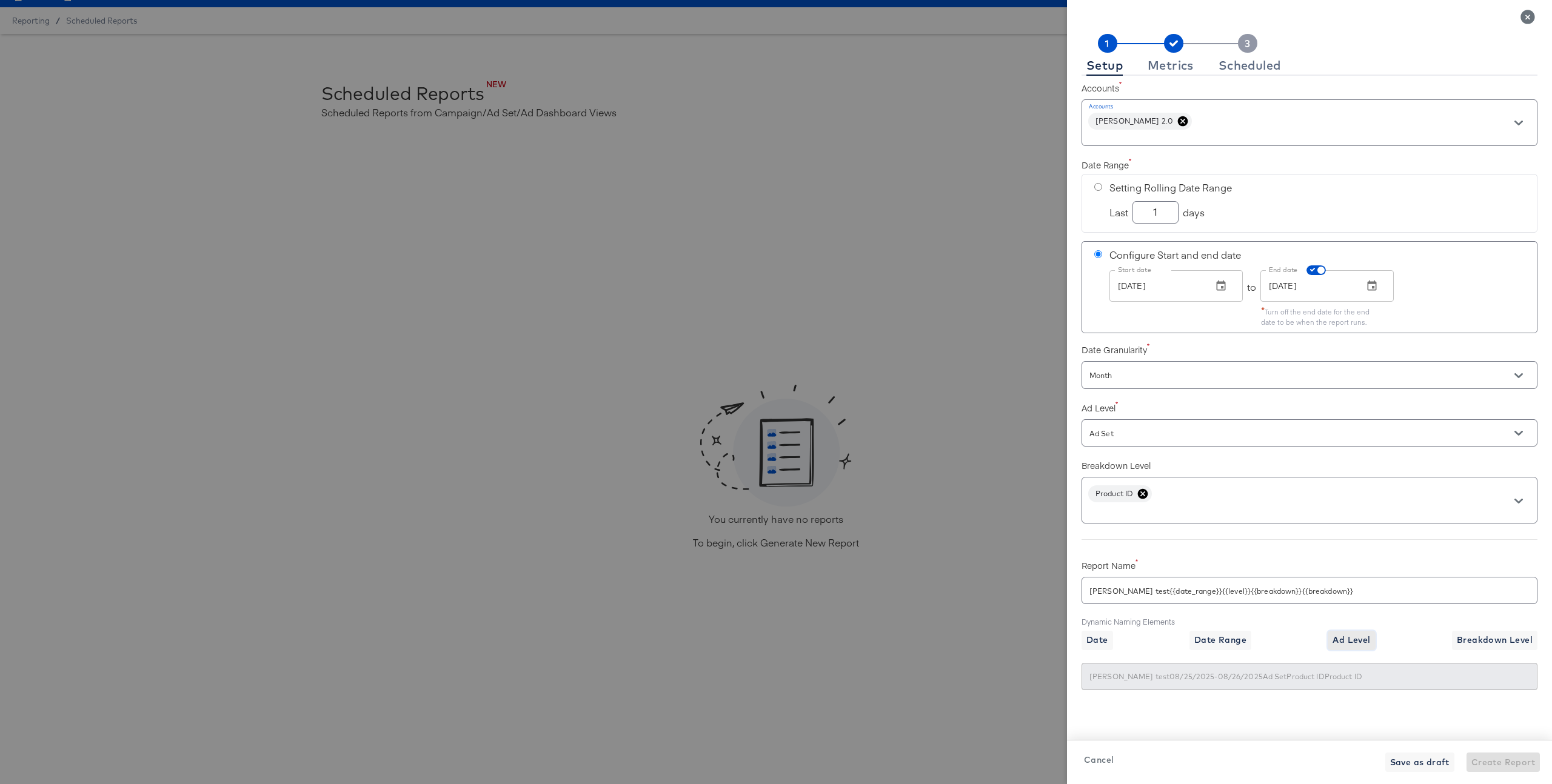
checkbox input "true"
type input "Craig test{{date_range}}{{level}}{{breakdown}}{{breakdown}}{{level}}"
type input "Craig test08/25/2025-08/26/2025Ad SetProduct IDProduct IDAd Set"
click at [1221, 645] on span "Date Range" at bounding box center [1220, 640] width 52 height 15
checkbox input "true"
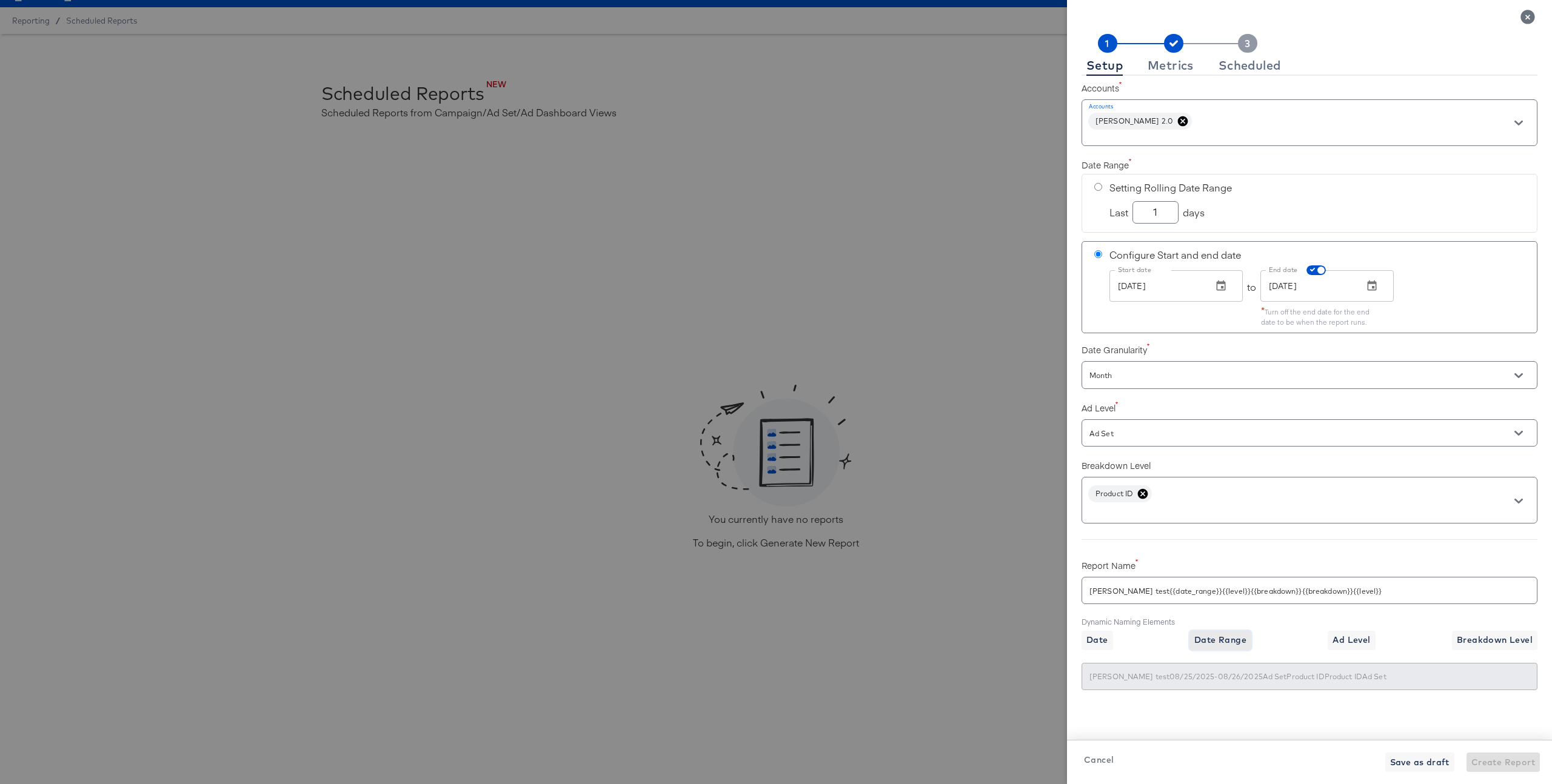
type input "Craig test{{date_range}}{{level}}{{breakdown}}{{breakdown}}{{level}}{{date_rang…"
type input "Craig test08/25/2025-08/26/2025Ad SetProduct IDProduct IDAd Set08/25/2025-08/26…"
drag, startPoint x: 1427, startPoint y: 587, endPoint x: 1179, endPoint y: 593, distance: 248.1
click at [1179, 593] on input "Craig test{{date_range}}{{level}}{{breakdown}}{{breakdown}}{{level}}{{date_rang…" at bounding box center [1309, 585] width 454 height 26
checkbox input "true"
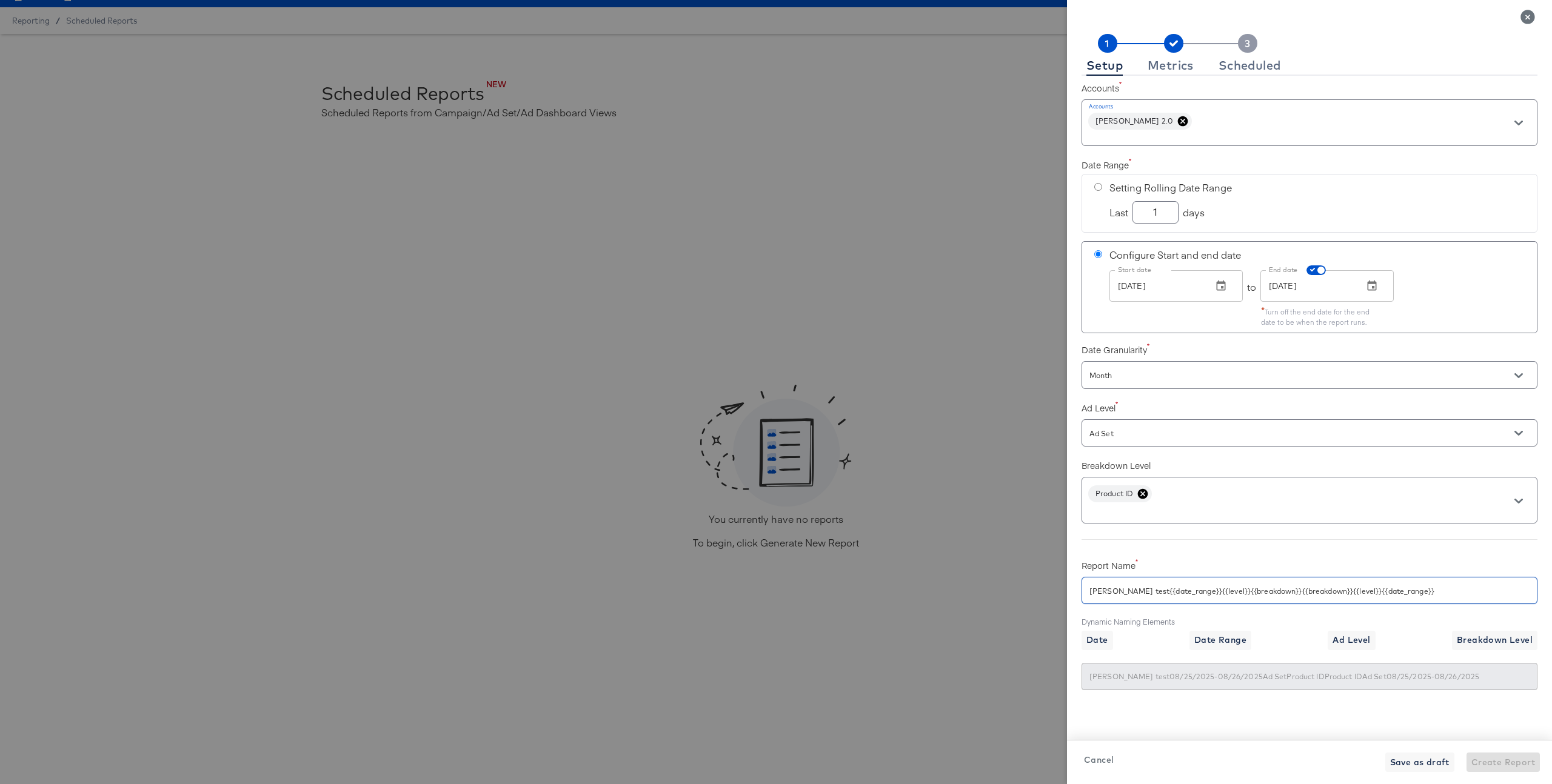
type input "Craig test{{date_range}}"
type input "Craig test08/25/2025-08/26/2025"
type input "Craig test{{date_range}}"
click at [1422, 765] on span "Save as draft" at bounding box center [1420, 763] width 59 height 15
checkbox input "true"
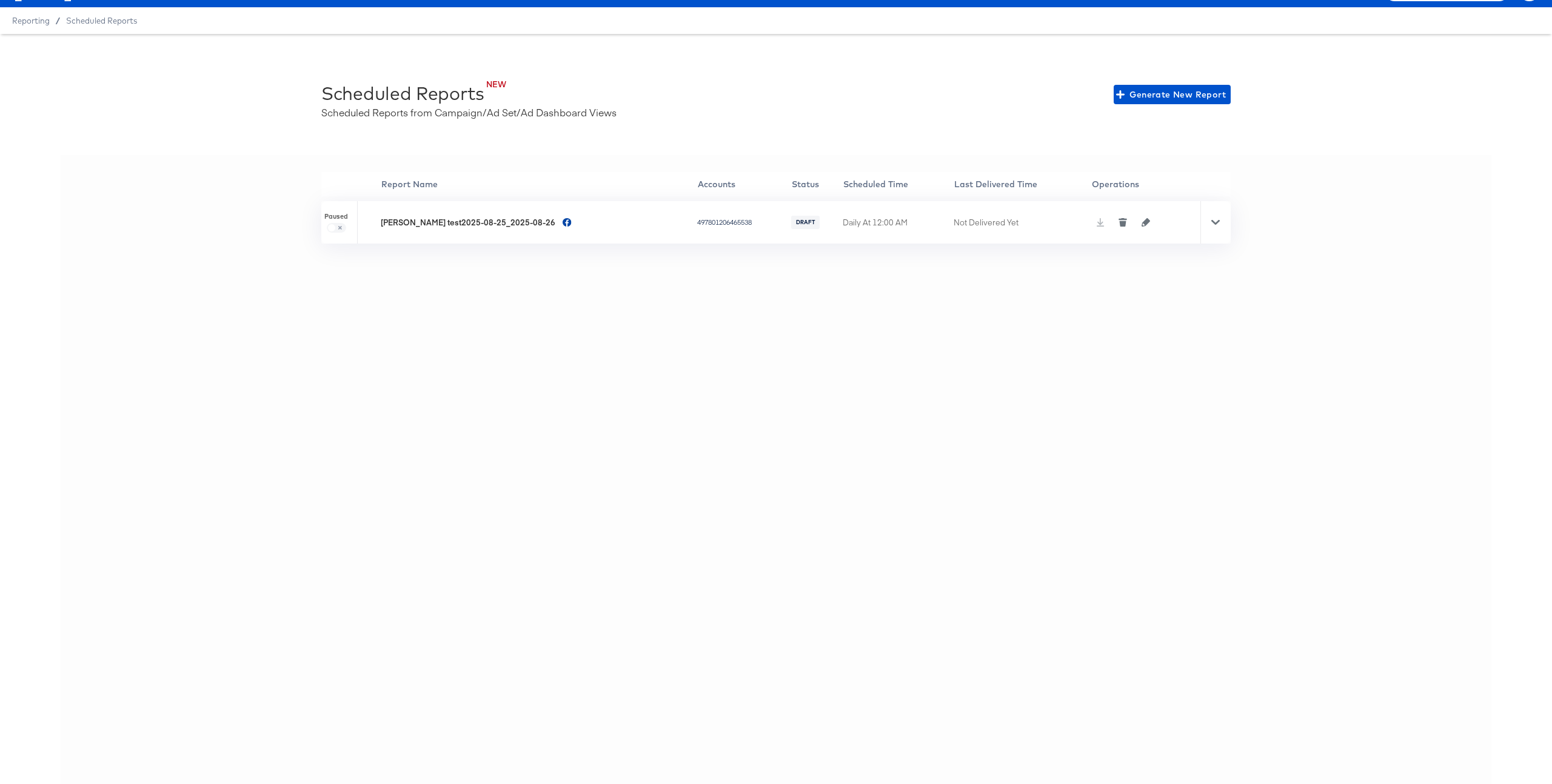
click at [469, 222] on div "Craig test2025-08-25_2025-08-26" at bounding box center [468, 223] width 175 height 11
click at [1225, 226] on div at bounding box center [1215, 223] width 31 height 43
click at [1058, 267] on input "checkbox" at bounding box center [1072, 272] width 29 height 10
checkbox input "false"
click at [1222, 219] on div at bounding box center [1215, 223] width 31 height 43
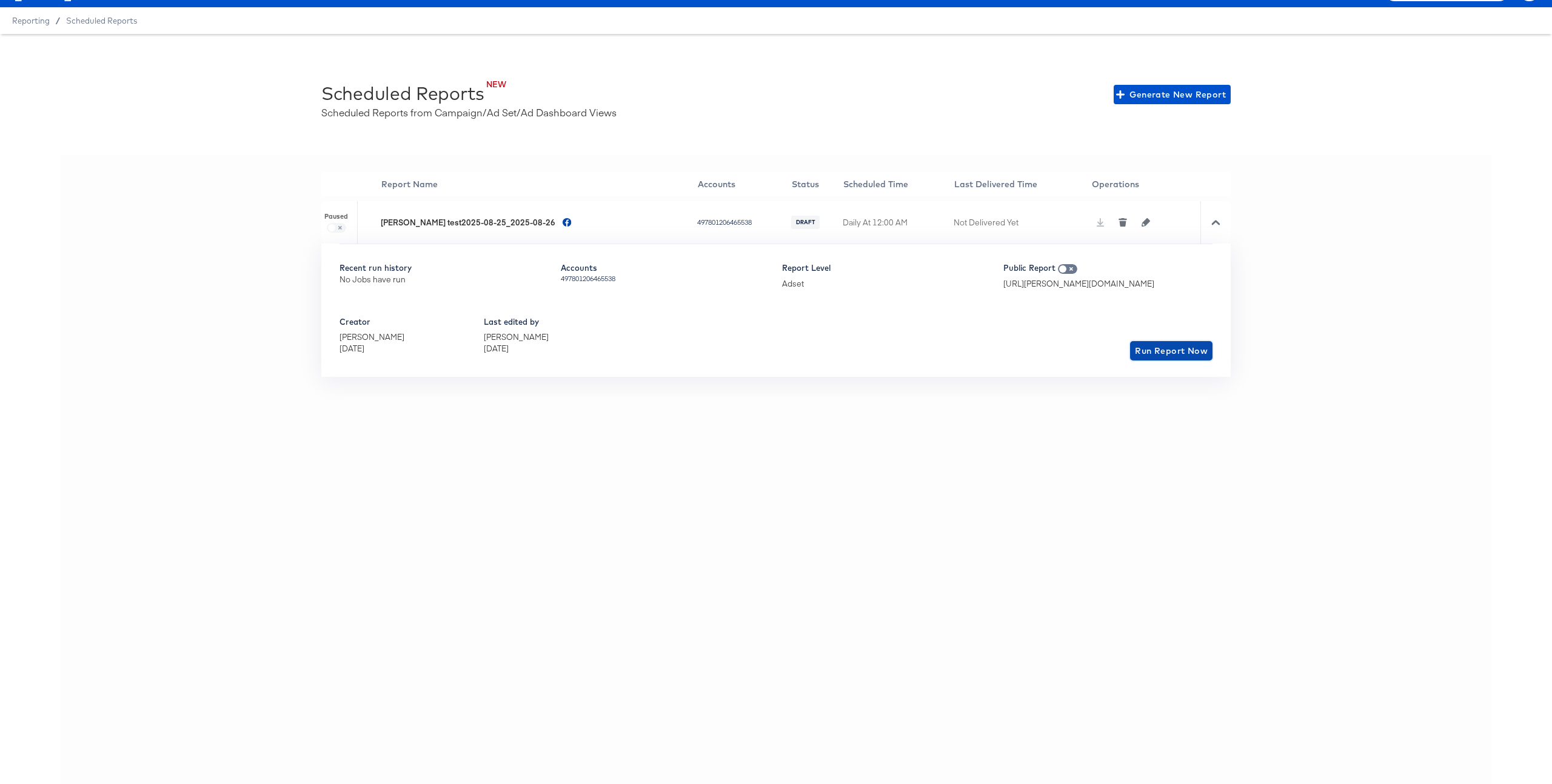
click at [1173, 354] on span "Run Report Now" at bounding box center [1171, 351] width 73 height 15
click at [1142, 222] on icon "button" at bounding box center [1146, 222] width 9 height 9
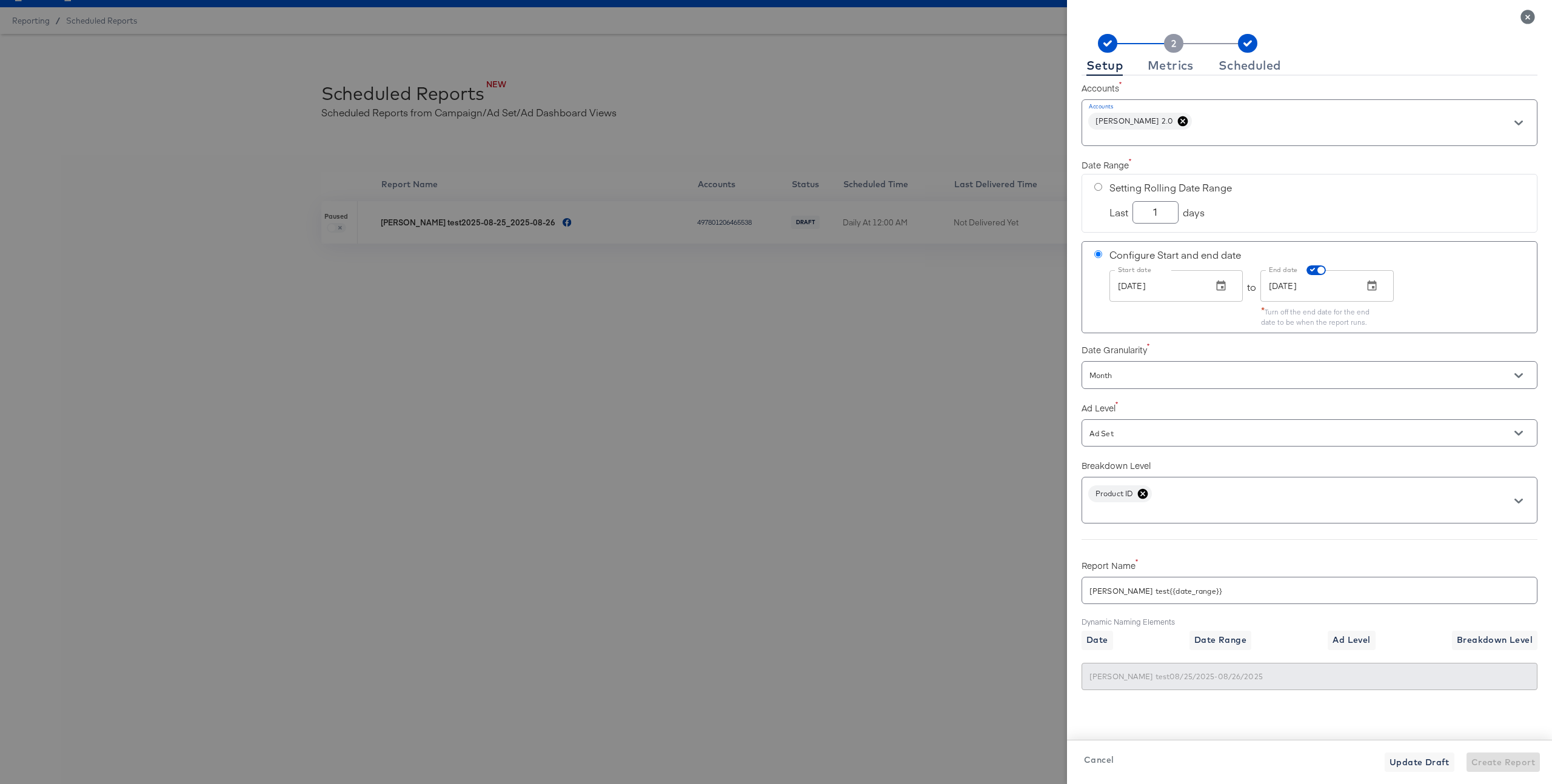
click at [1146, 503] on div "Product ID" at bounding box center [1309, 501] width 456 height 47
click at [1146, 495] on icon at bounding box center [1143, 494] width 10 height 10
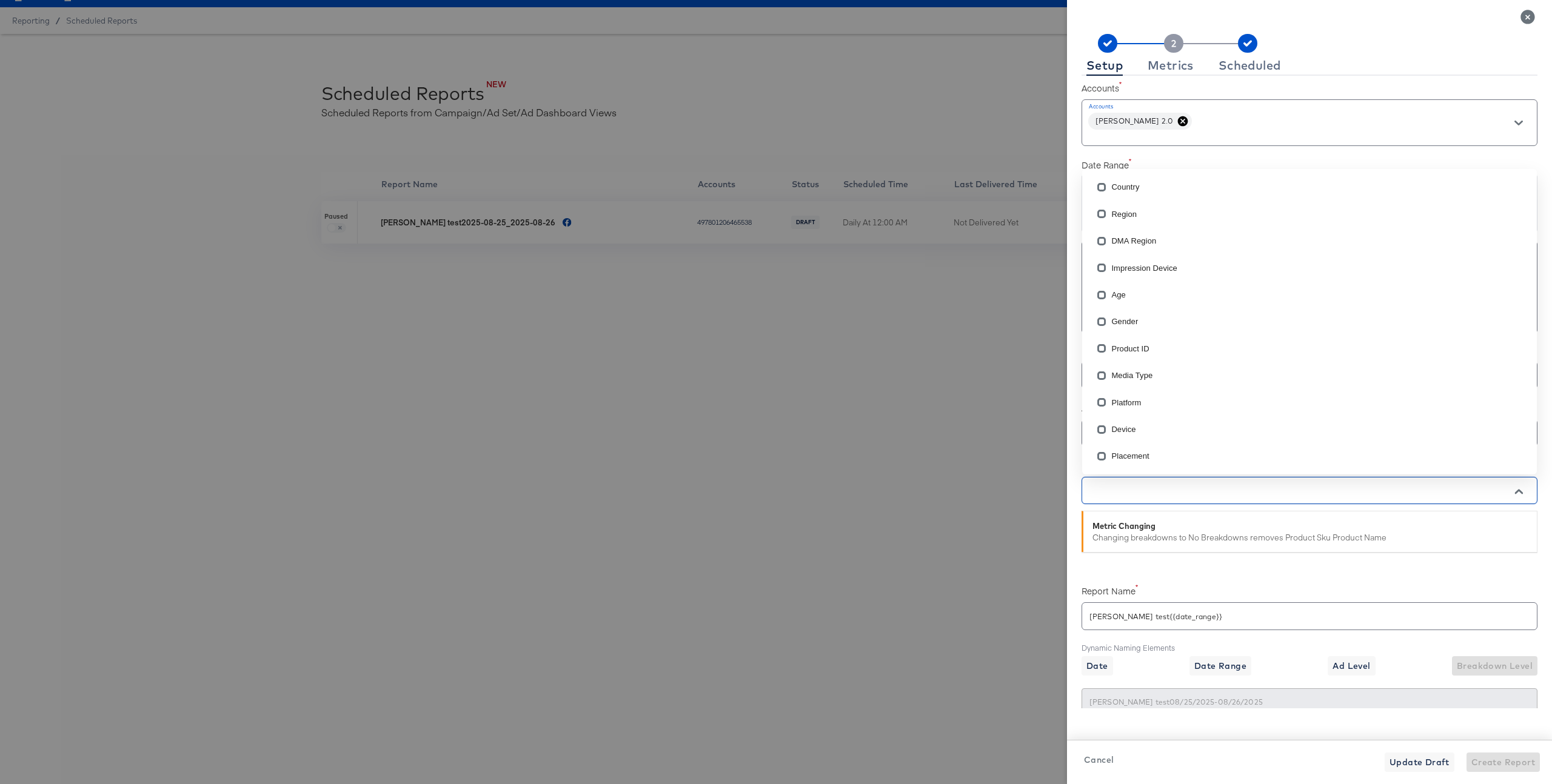
click at [1146, 495] on input "text" at bounding box center [1292, 491] width 410 height 14
click at [1160, 152] on div "Date Range Setting Rolling Date Range Last 1 days Configure Start and end date …" at bounding box center [1309, 243] width 456 height 181
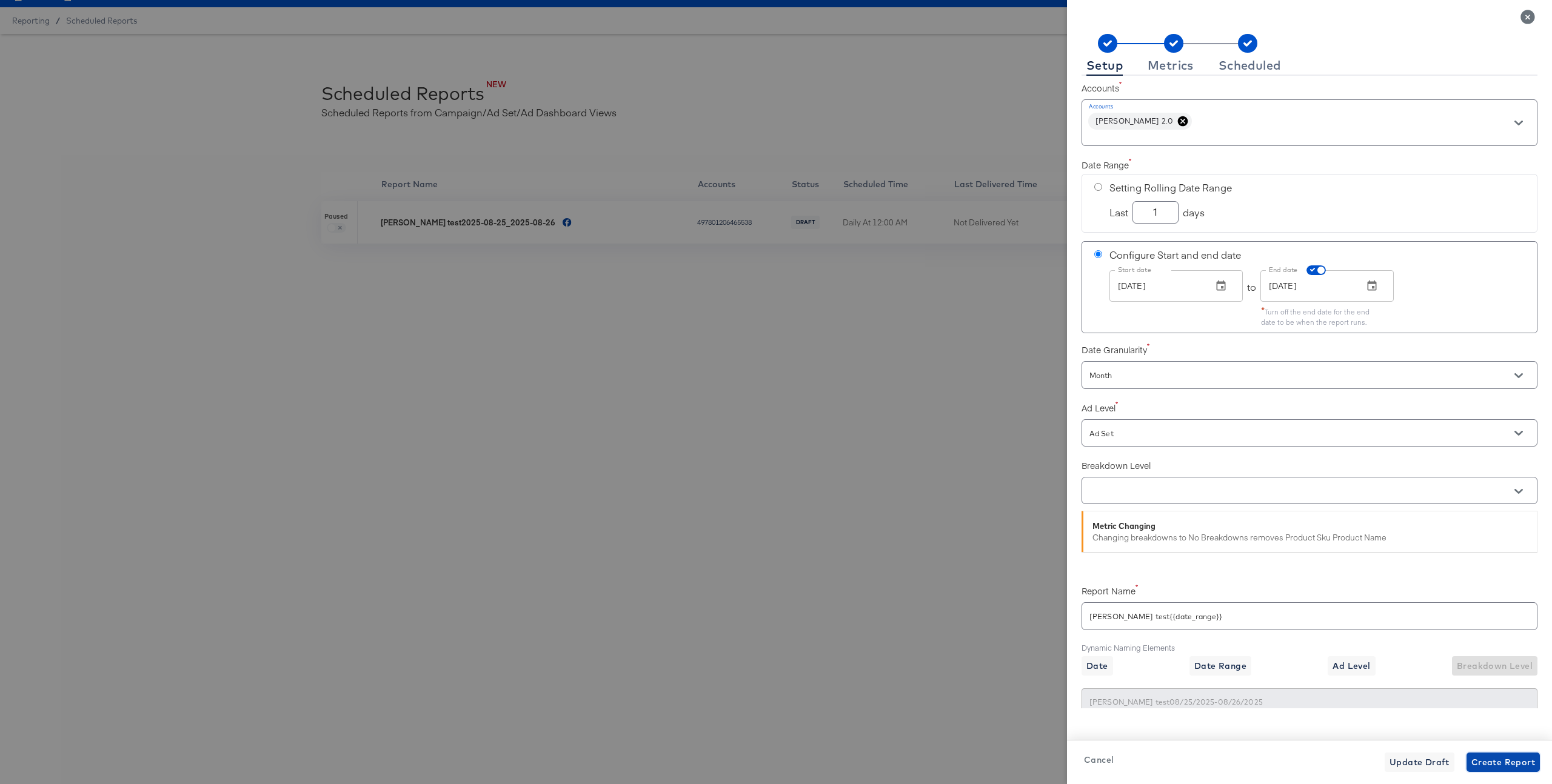
click at [1524, 768] on span "Create Report" at bounding box center [1503, 763] width 63 height 15
checkbox input "true"
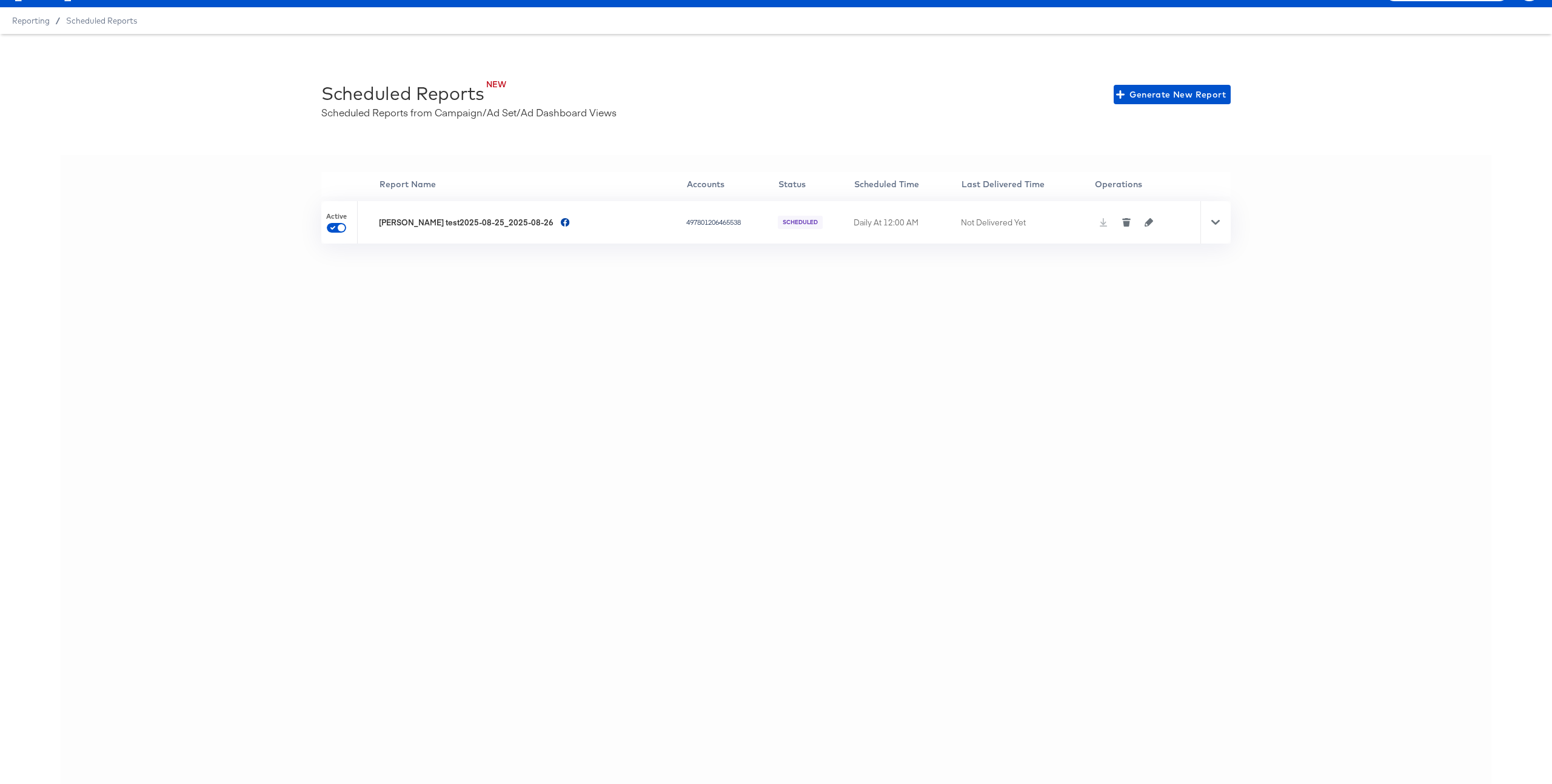
click at [1210, 217] on div at bounding box center [1215, 223] width 31 height 43
click at [1180, 340] on div "Public Report https://odie.stitcherads.com/api/scheduled_reports/6139/artifacts…" at bounding box center [1108, 312] width 209 height 98
click at [1179, 351] on span "Run Report Now" at bounding box center [1171, 351] width 73 height 15
click at [1222, 222] on div at bounding box center [1215, 223] width 31 height 43
click at [1121, 222] on button "button" at bounding box center [1127, 222] width 19 height 9
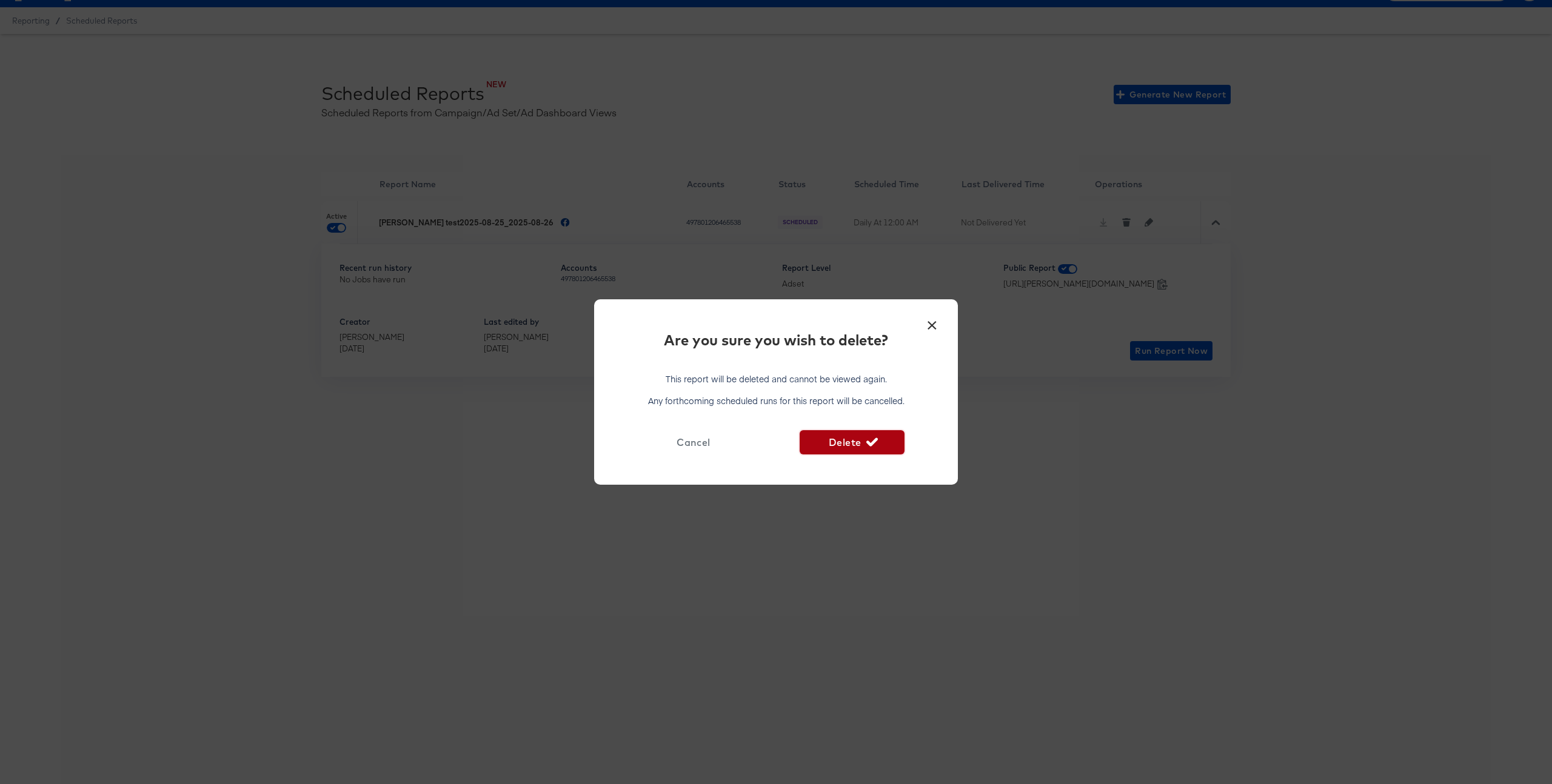
click at [881, 441] on span "Delete" at bounding box center [851, 442] width 95 height 17
